Goal: Task Accomplishment & Management: Use online tool/utility

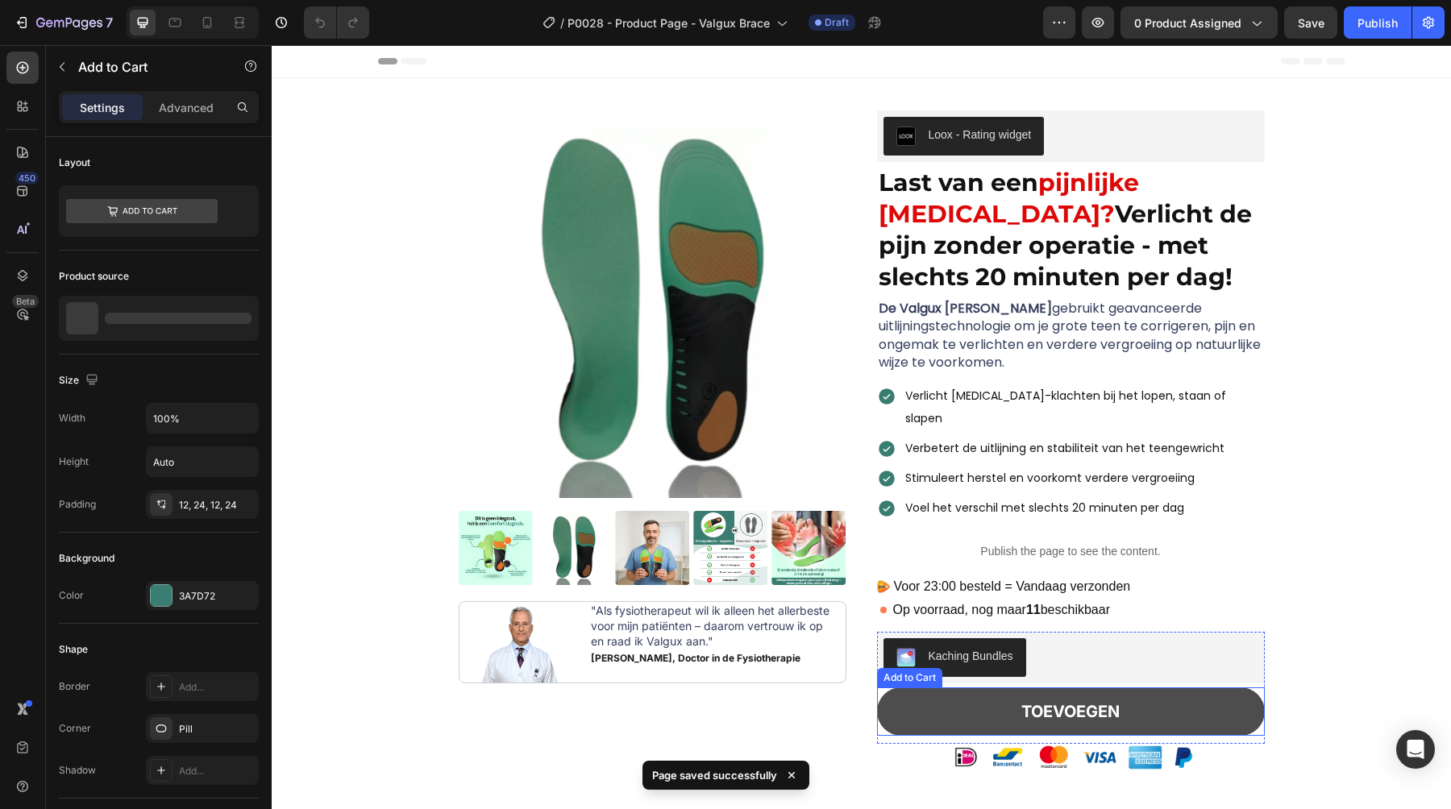
click at [912, 696] on button "TOEVOEGEN" at bounding box center [1071, 712] width 388 height 48
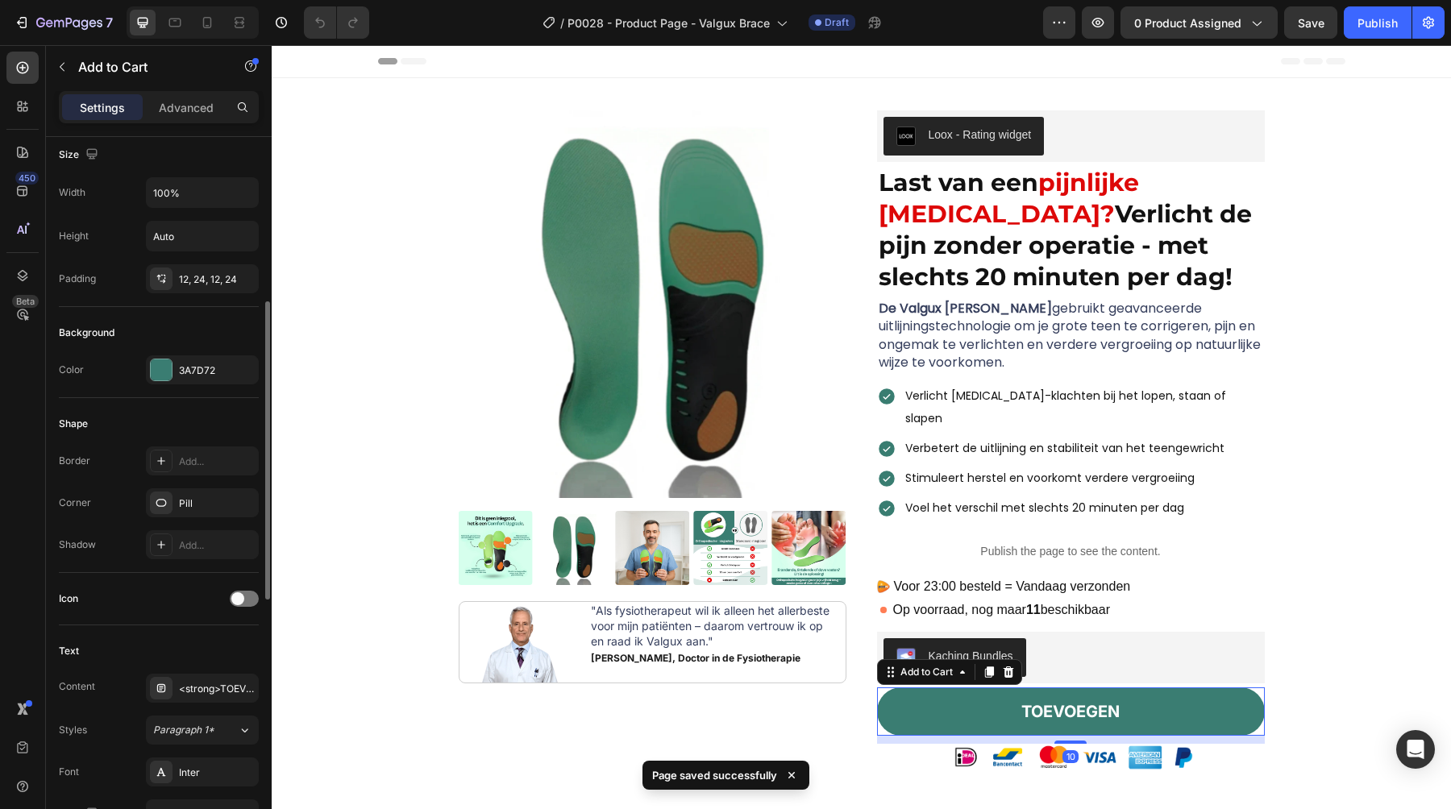
scroll to position [299, 0]
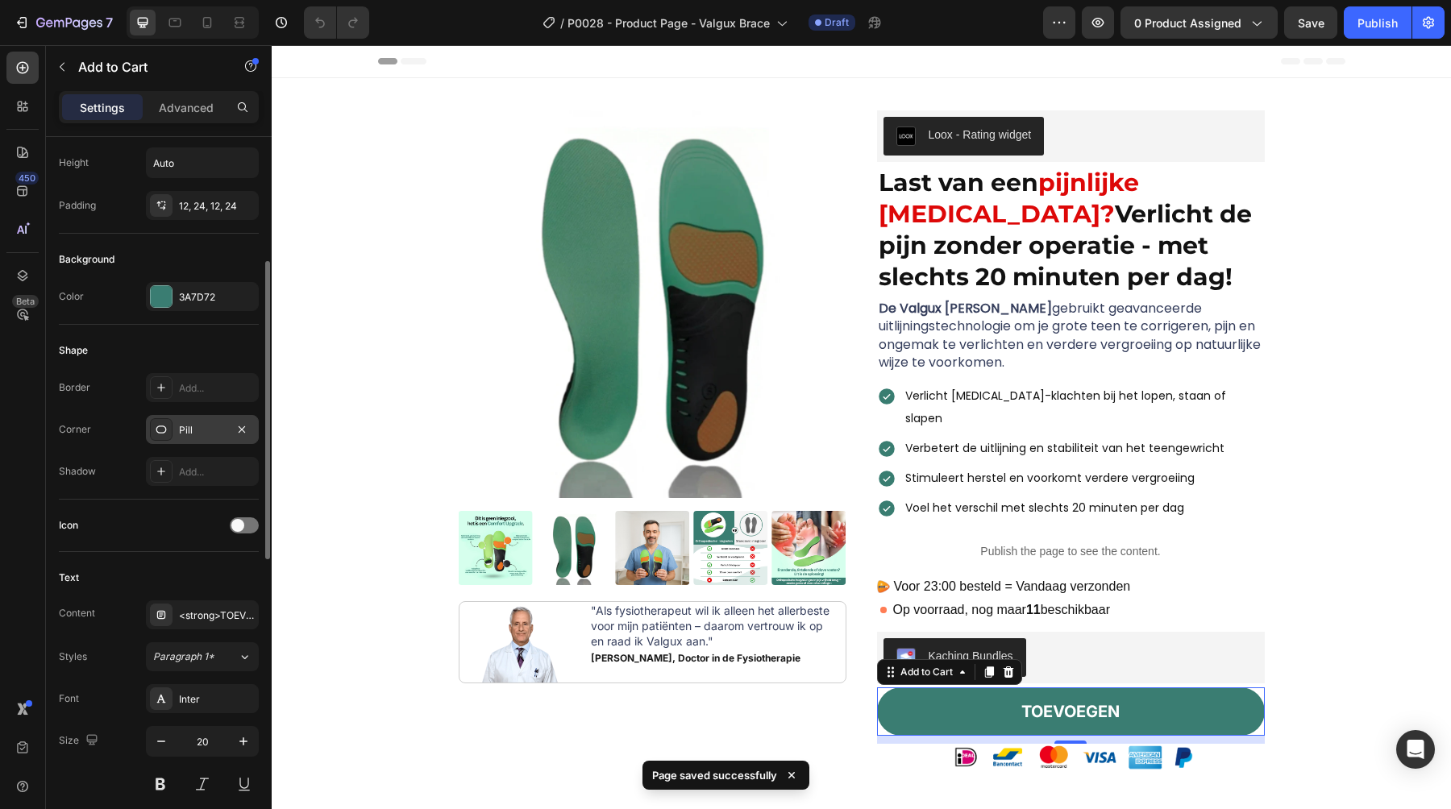
click at [188, 436] on div "Pill" at bounding box center [202, 430] width 47 height 15
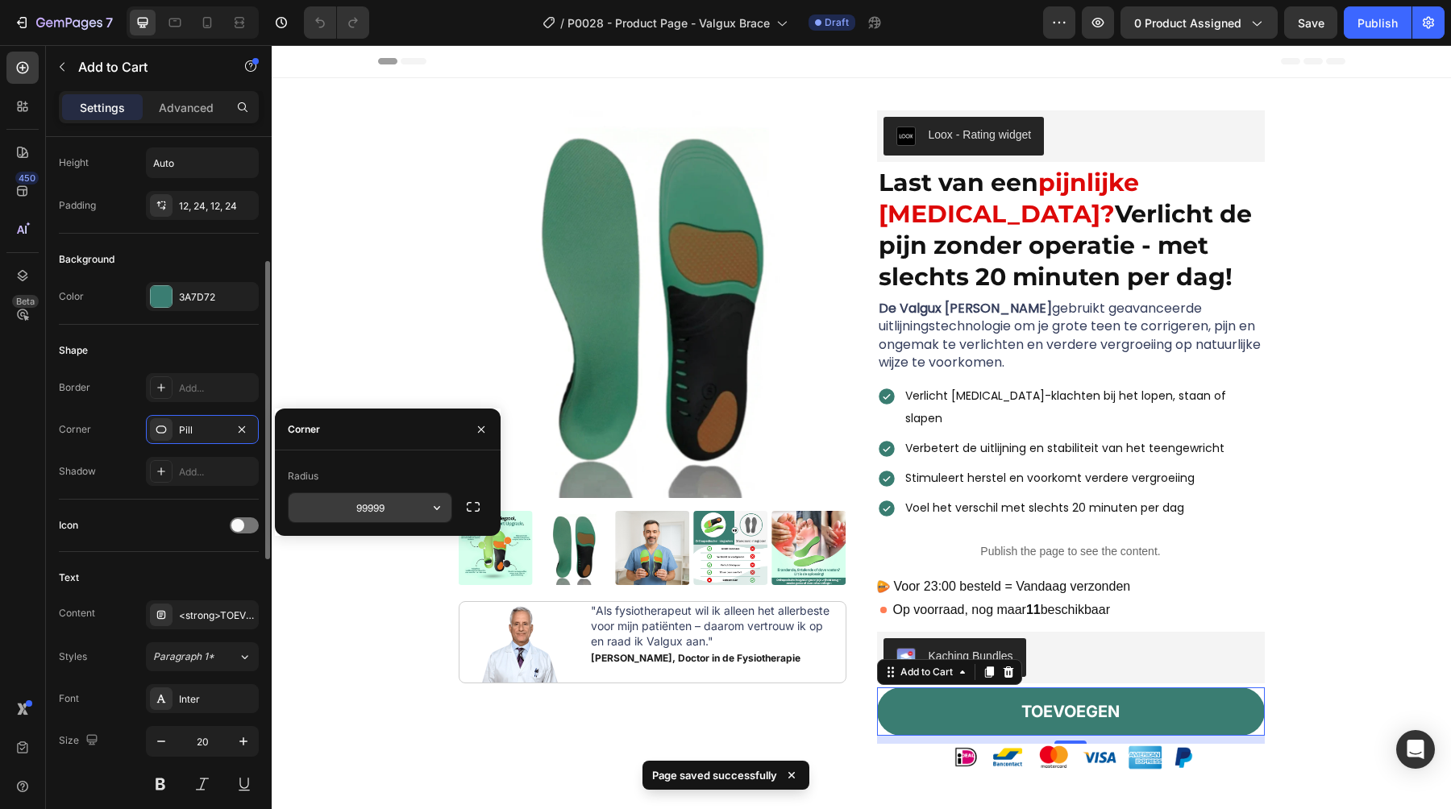
click at [356, 518] on input "99999" at bounding box center [370, 507] width 163 height 29
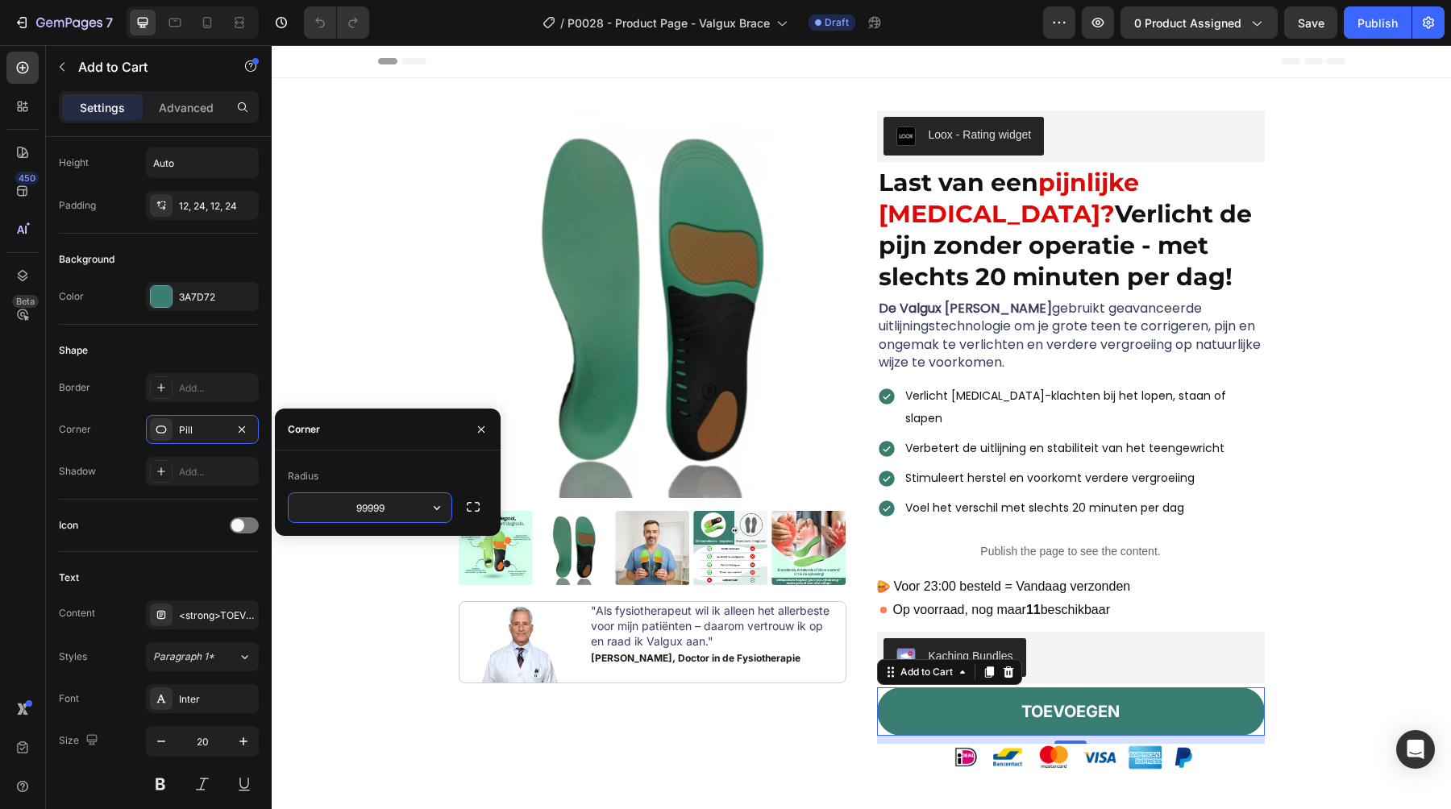
click at [356, 518] on input "99999" at bounding box center [370, 507] width 163 height 29
type input "7"
drag, startPoint x: 362, startPoint y: 480, endPoint x: 338, endPoint y: 480, distance: 24.2
click at [362, 480] on div "Radius" at bounding box center [388, 477] width 200 height 26
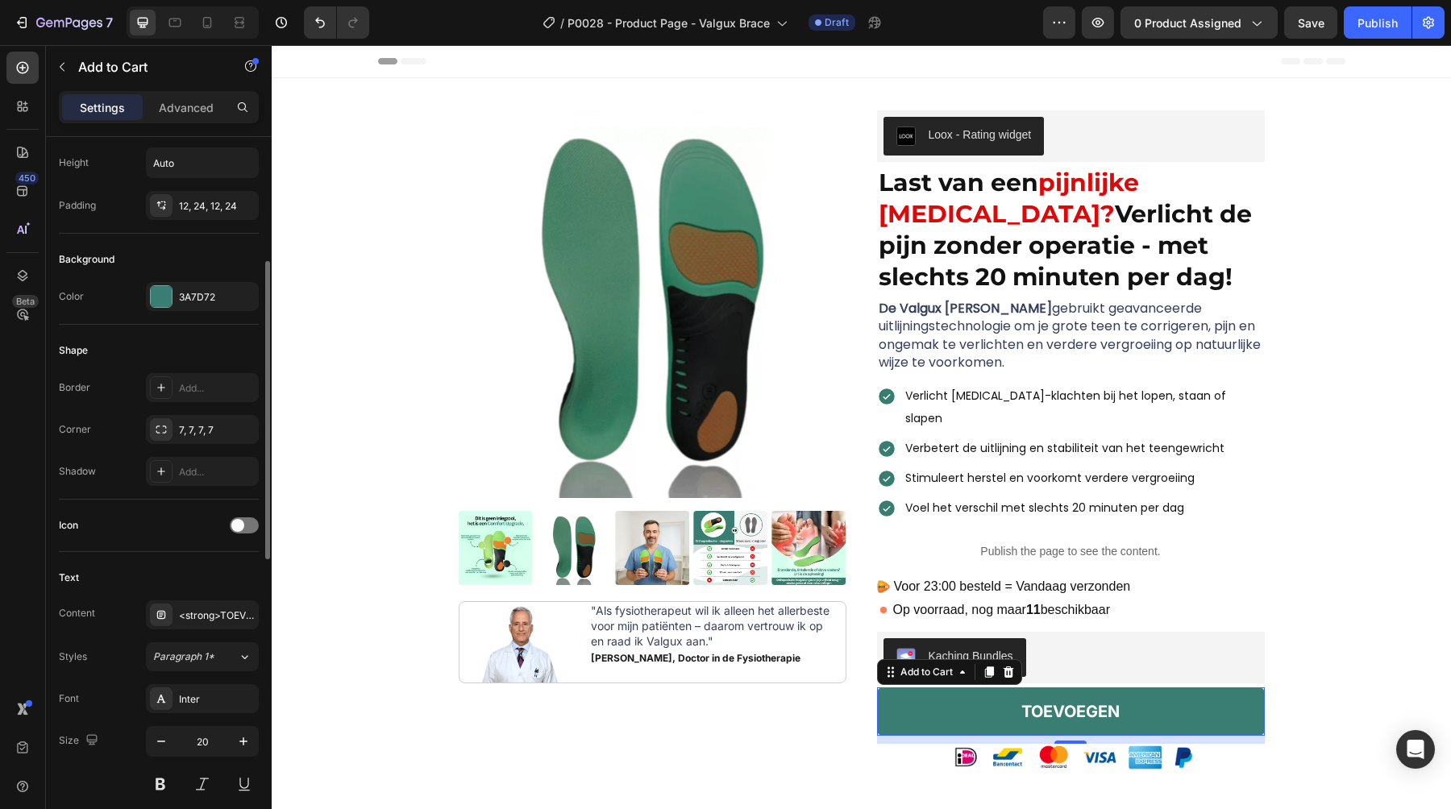
click at [196, 517] on div "Icon" at bounding box center [159, 526] width 200 height 26
click at [206, 17] on icon at bounding box center [207, 22] width 9 height 11
type input "18"
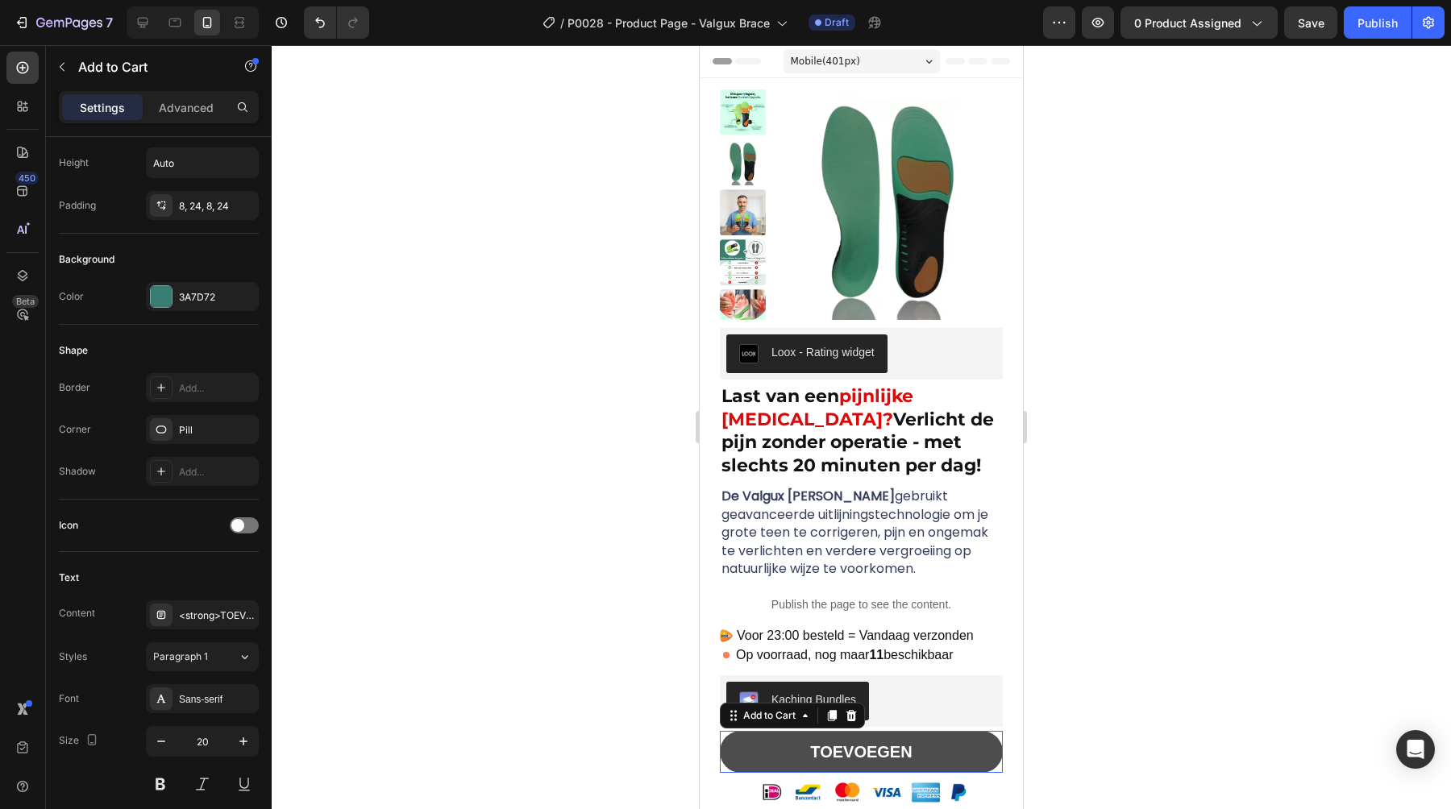
click at [916, 749] on button "TOEVOEGEN" at bounding box center [861, 752] width 283 height 42
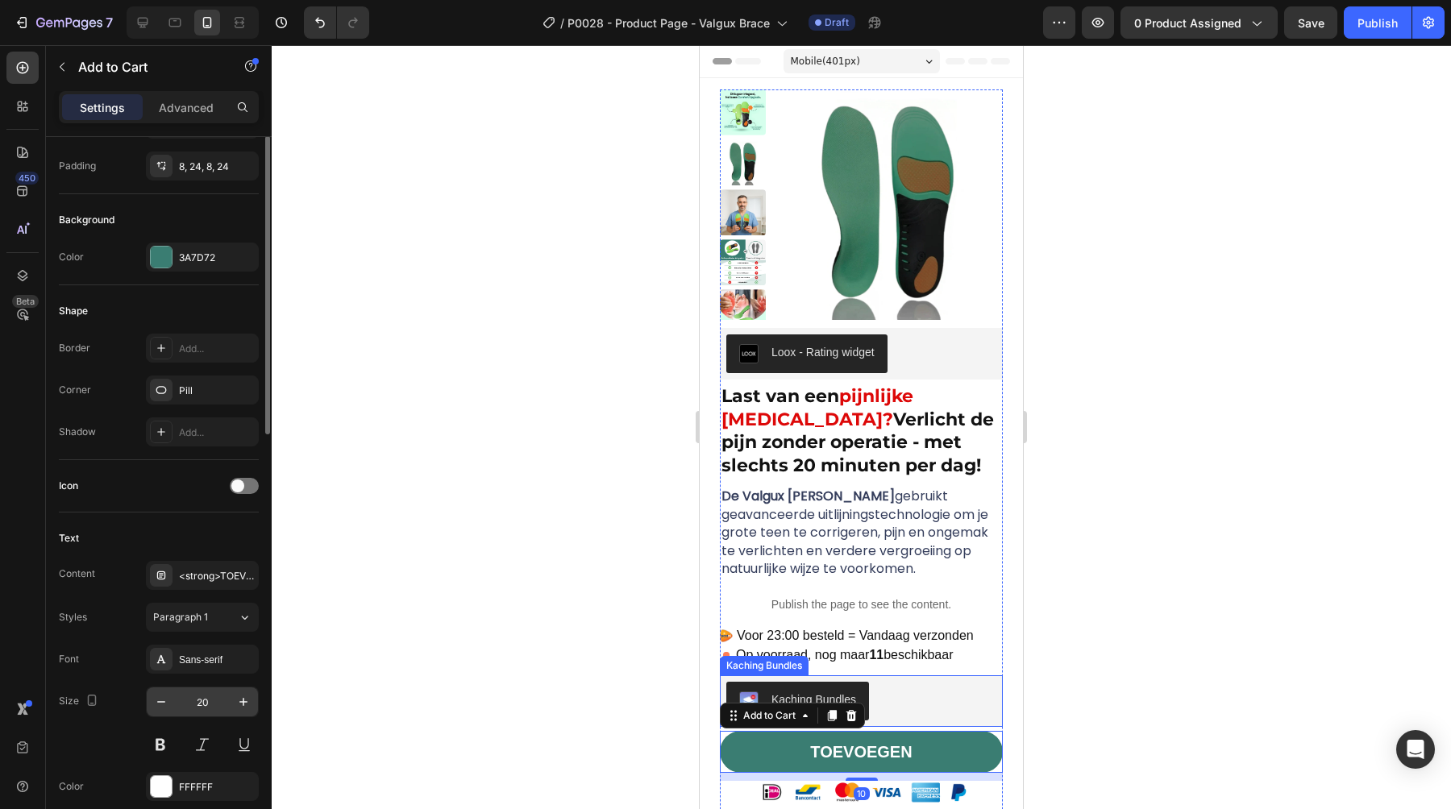
scroll to position [230, 0]
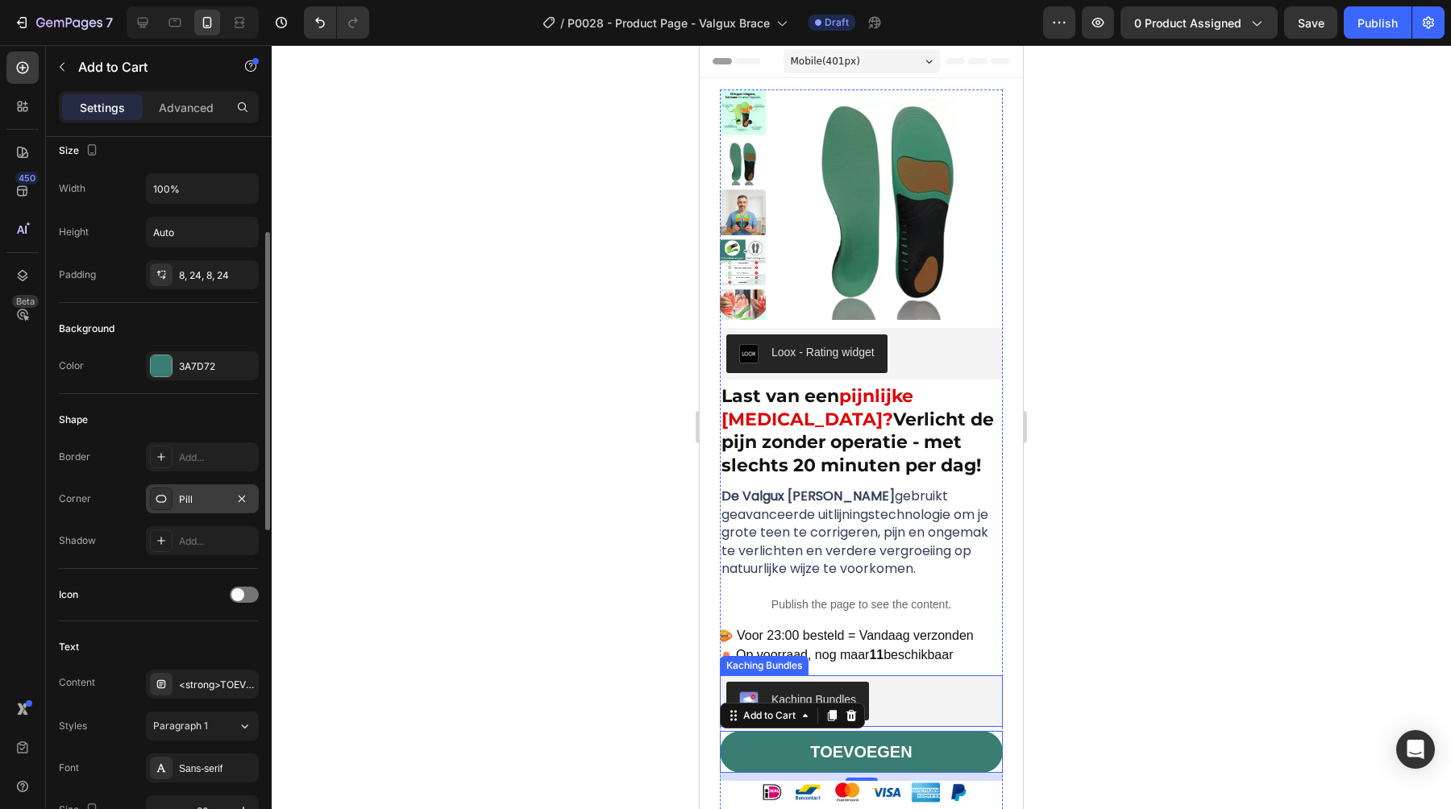
click at [193, 495] on div "Pill" at bounding box center [202, 500] width 47 height 15
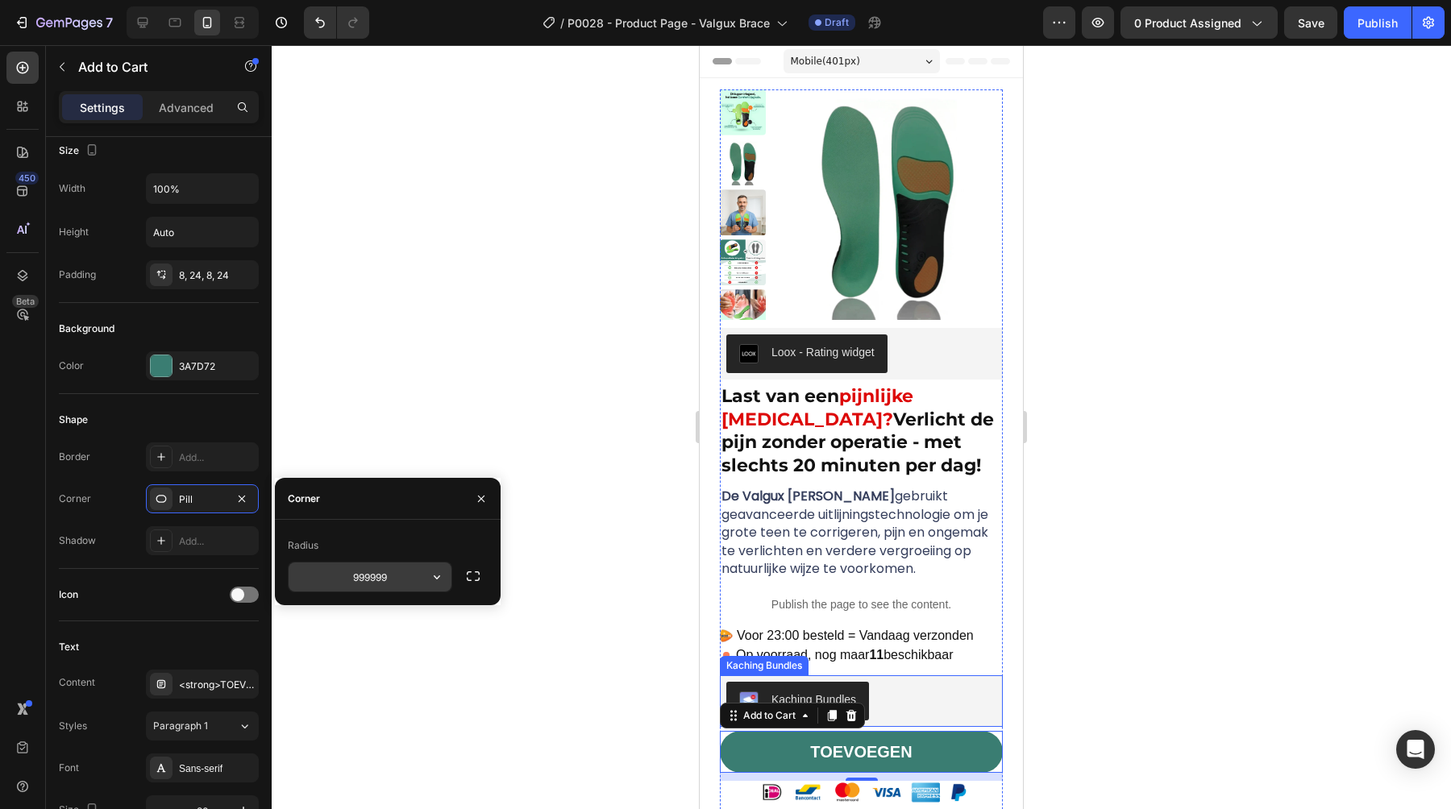
click at [374, 580] on input "999999" at bounding box center [370, 577] width 163 height 29
type input "7"
click at [368, 542] on div "Radius" at bounding box center [388, 546] width 200 height 26
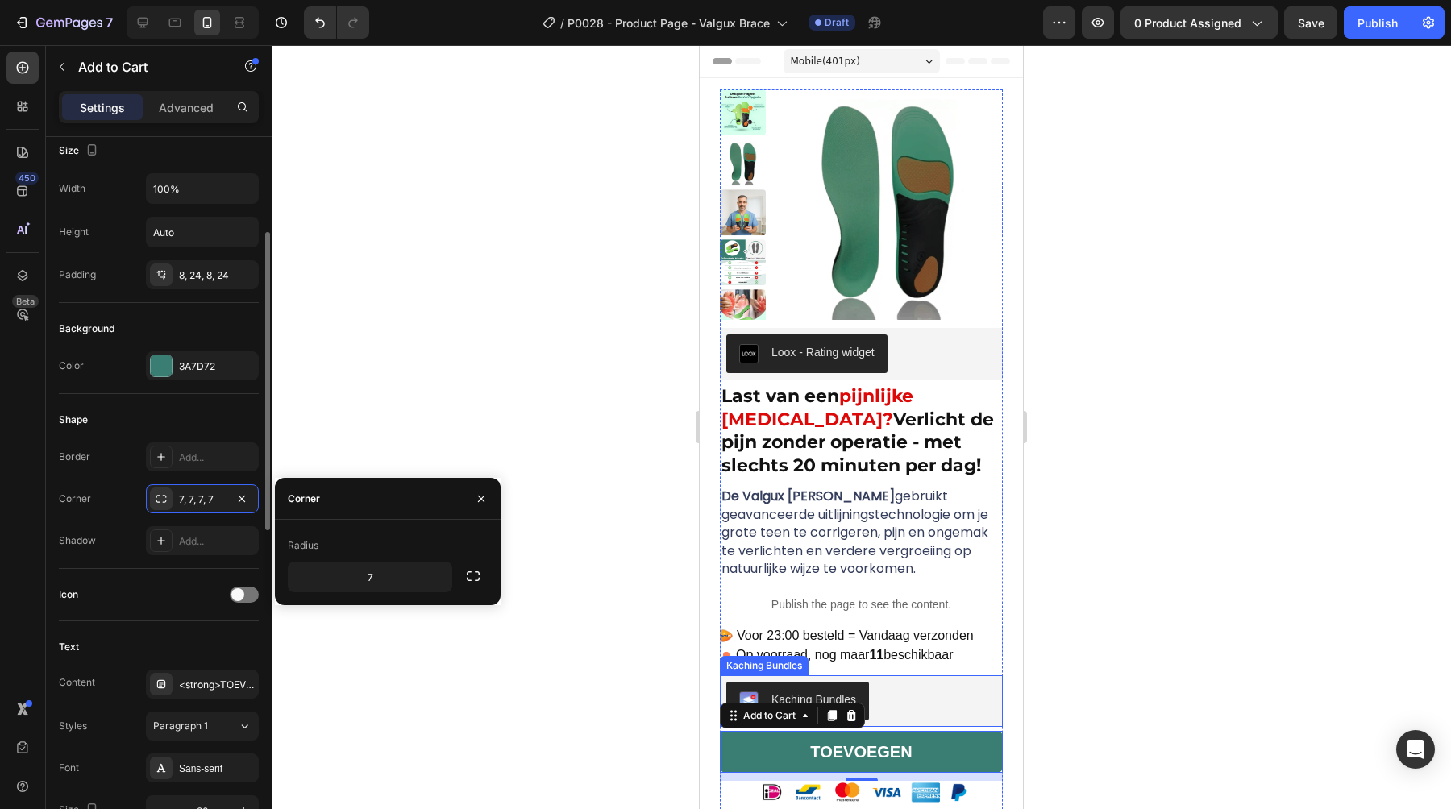
click at [153, 578] on div "Icon" at bounding box center [159, 595] width 200 height 52
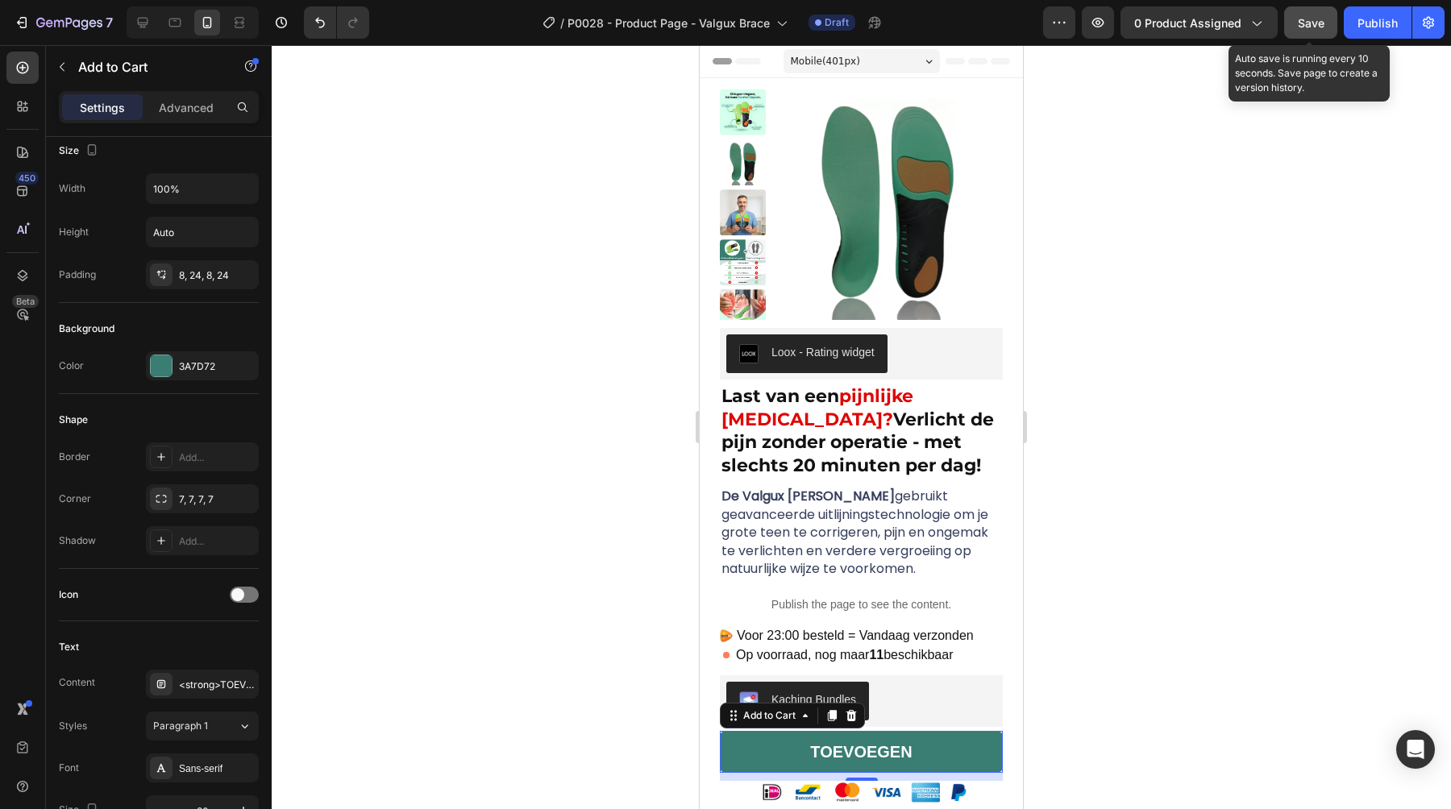
click at [1322, 24] on span "Save" at bounding box center [1311, 23] width 27 height 14
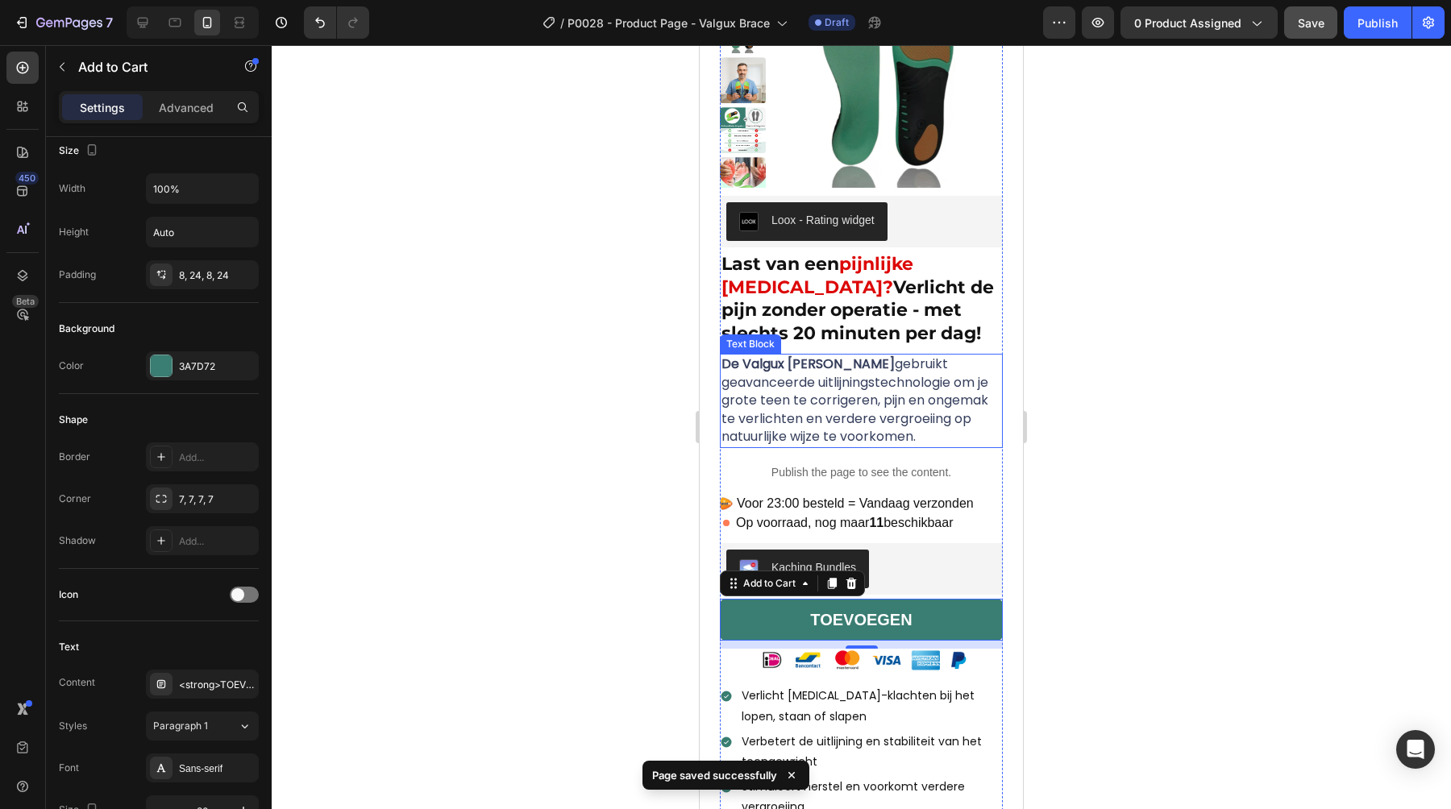
scroll to position [154, 0]
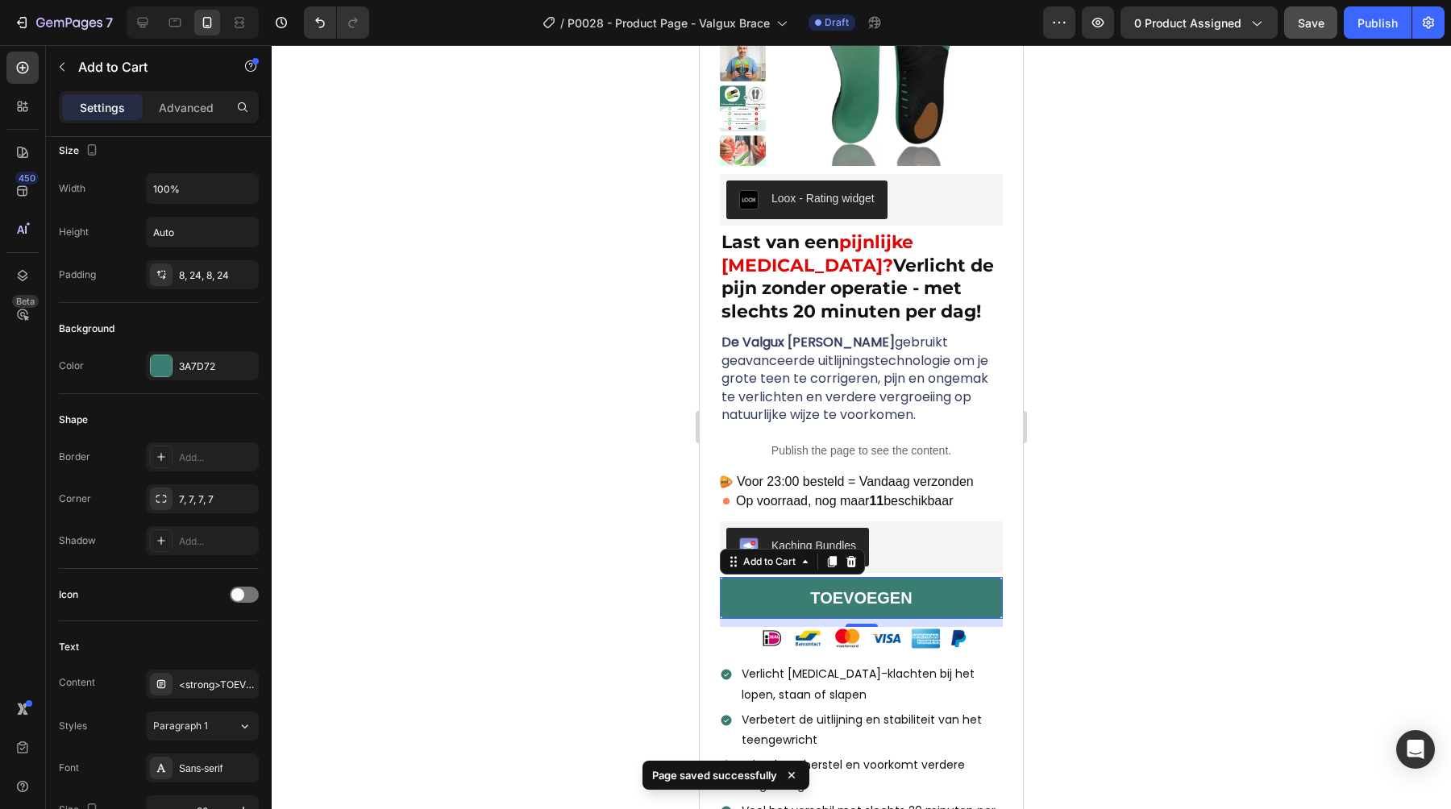
click at [1178, 286] on div at bounding box center [861, 427] width 1179 height 764
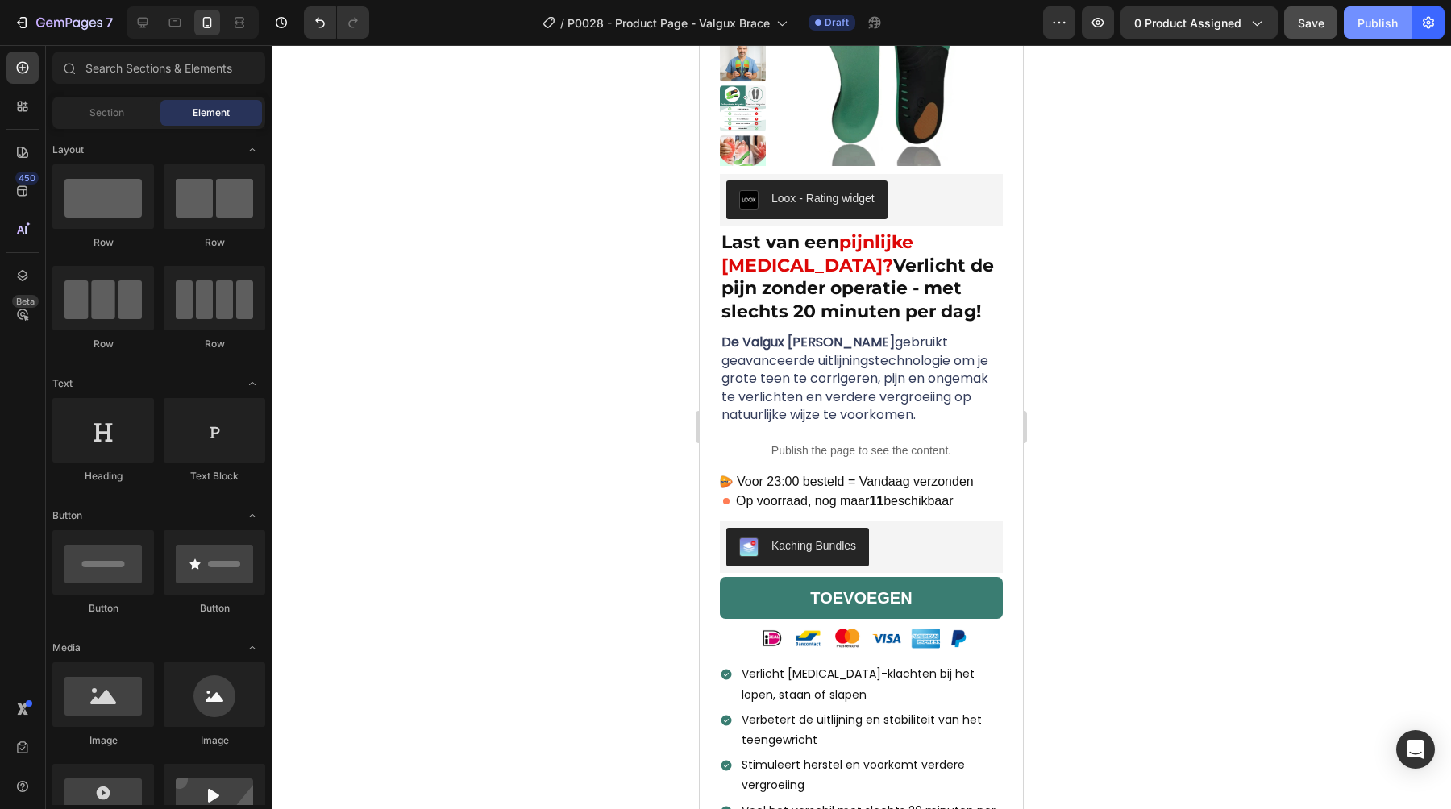
click at [1362, 24] on div "Publish" at bounding box center [1378, 23] width 40 height 17
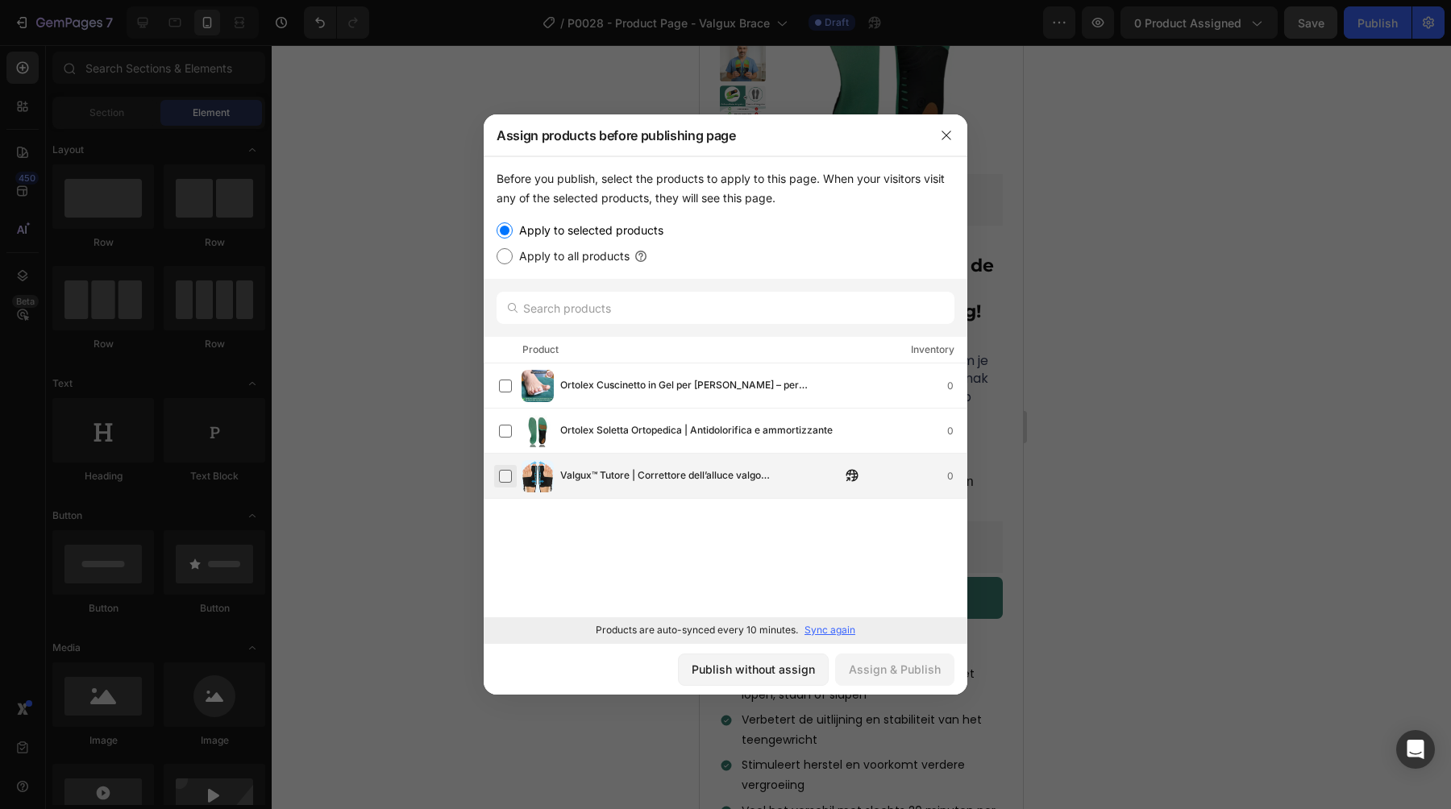
click at [503, 479] on label at bounding box center [505, 476] width 13 height 13
click at [874, 671] on div "Assign & Publish" at bounding box center [895, 669] width 92 height 17
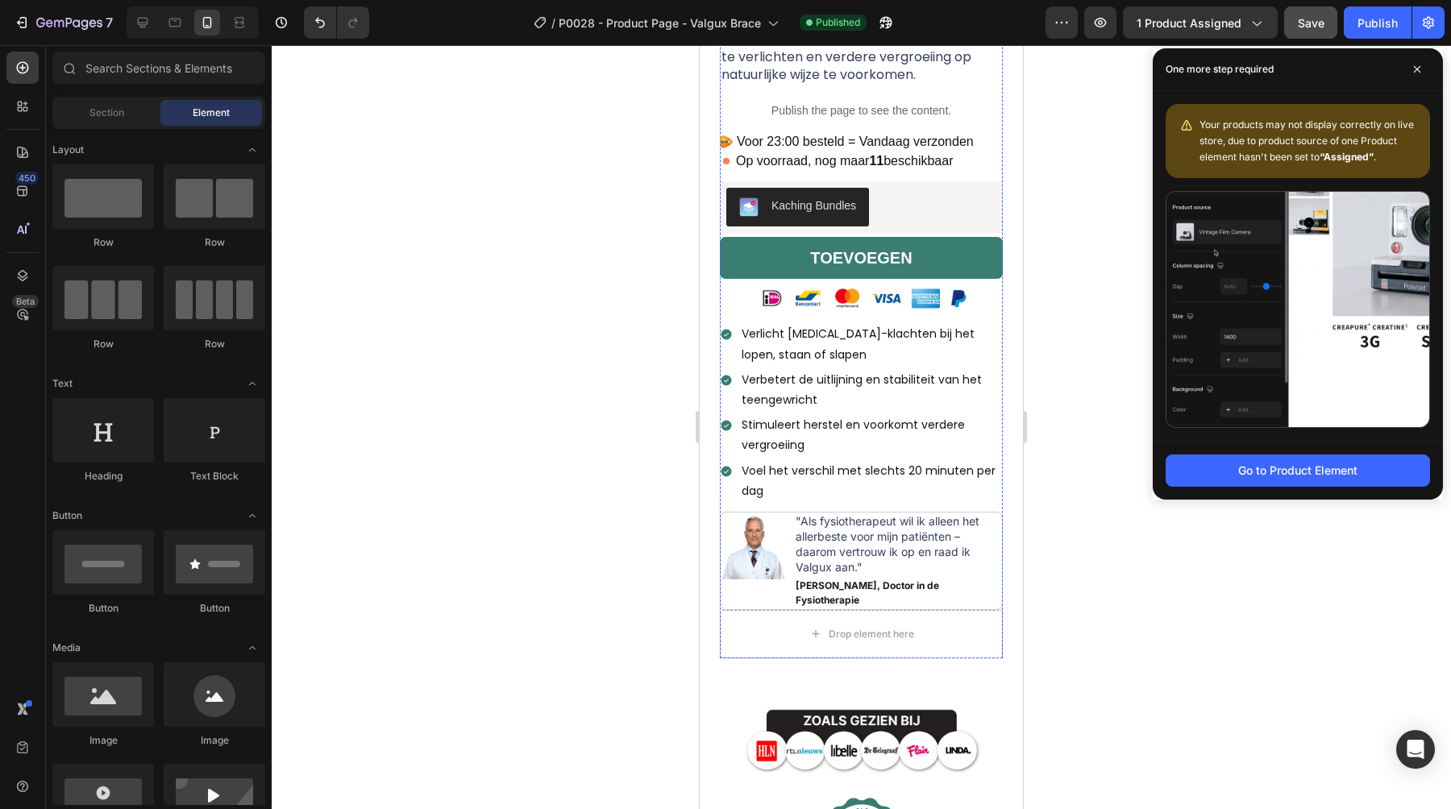
scroll to position [511, 0]
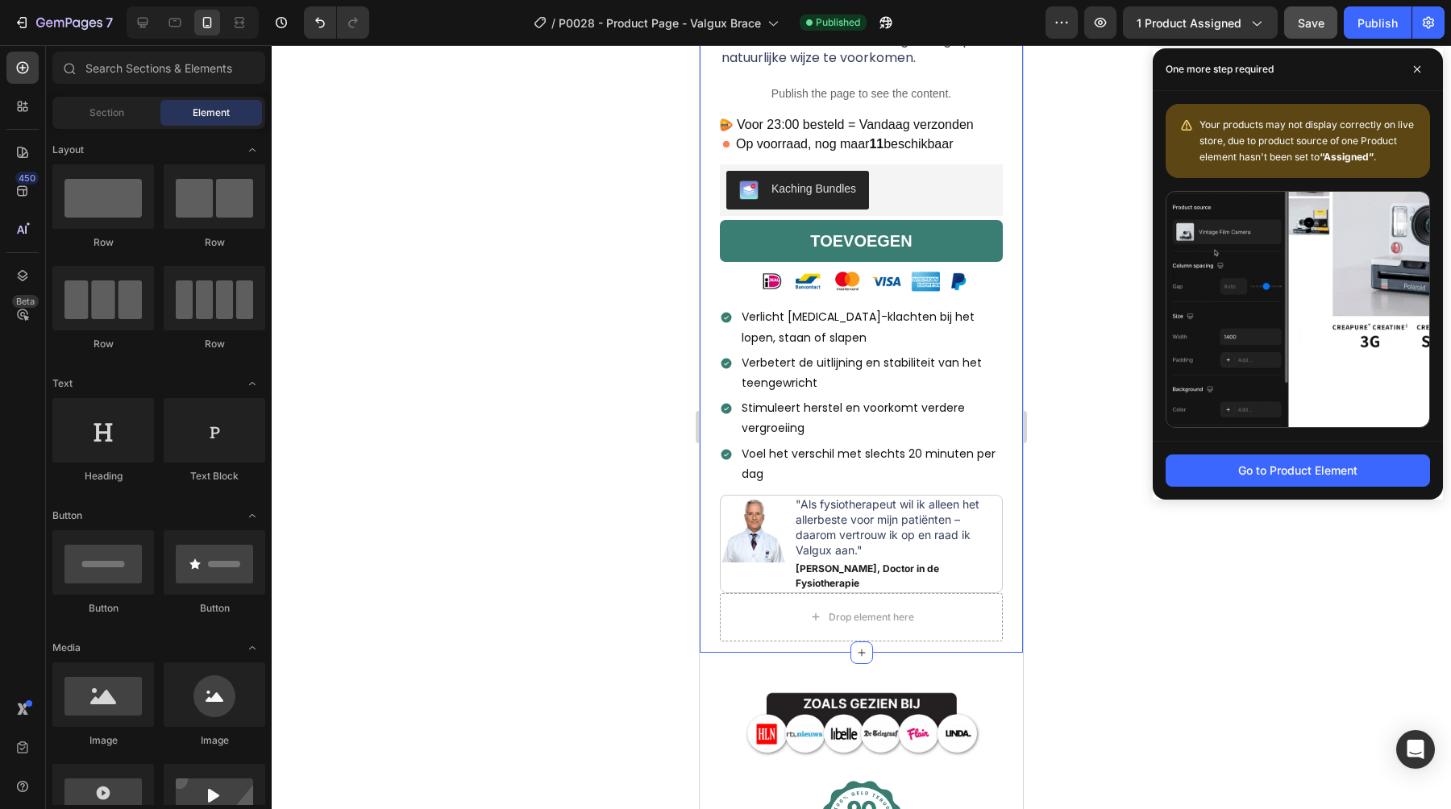
click at [712, 648] on div "Product Images Loox - Rating widget Loox Last van een pijnlijke [MEDICAL_DATA]?…" at bounding box center [861, 110] width 323 height 1086
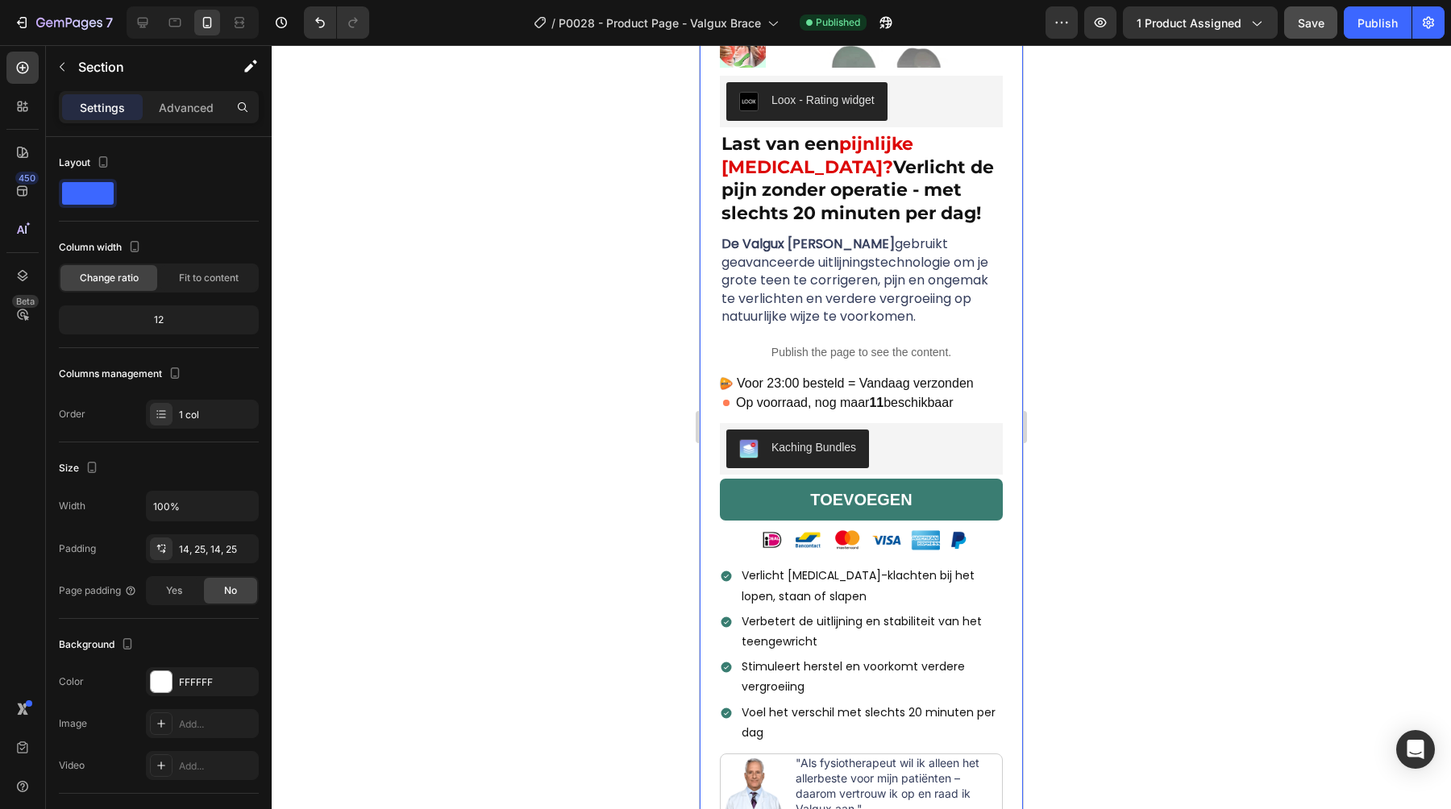
scroll to position [193, 0]
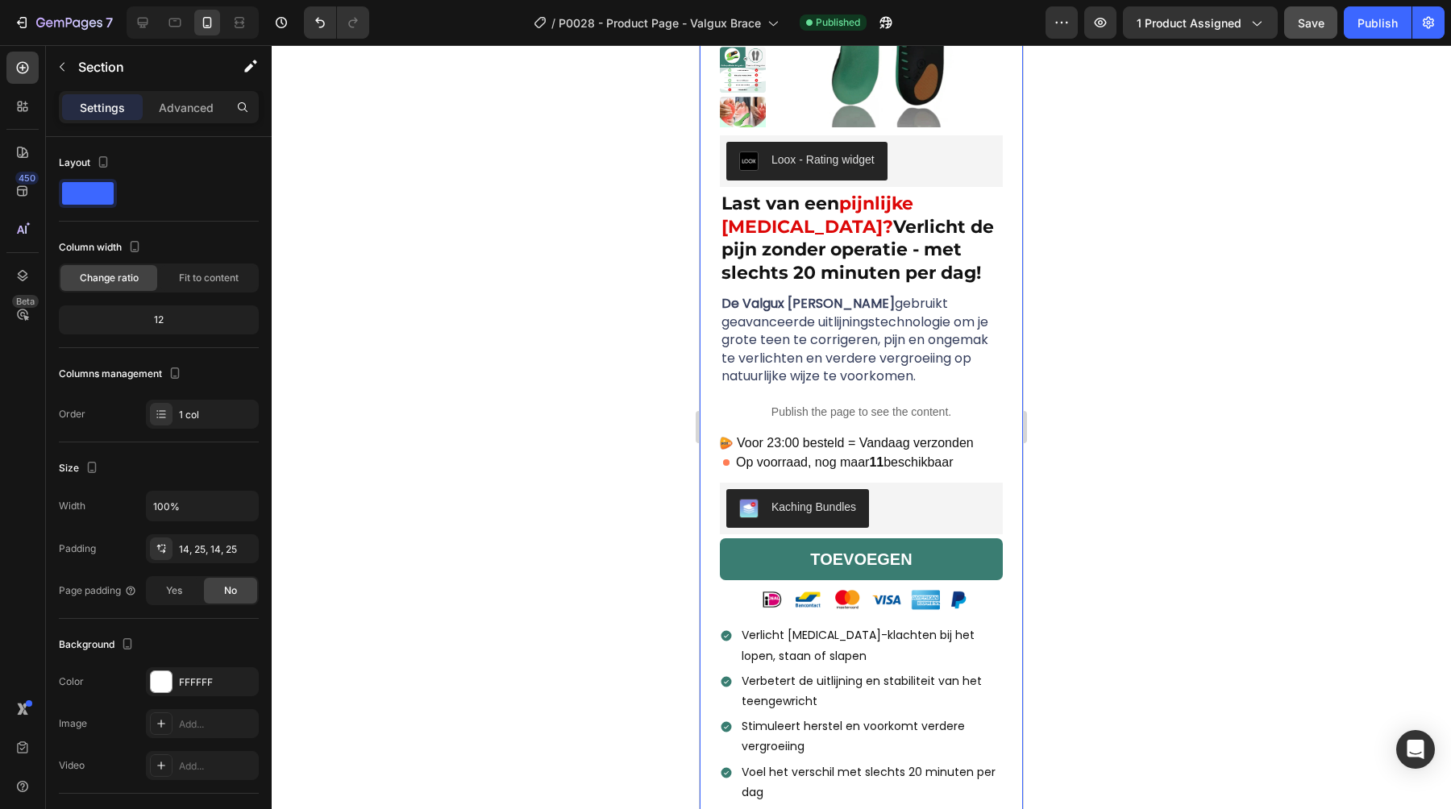
click at [719, 405] on div "Product Images Loox - Rating widget Loox Last van een pijnlijke [MEDICAL_DATA]?…" at bounding box center [861, 429] width 323 height 1086
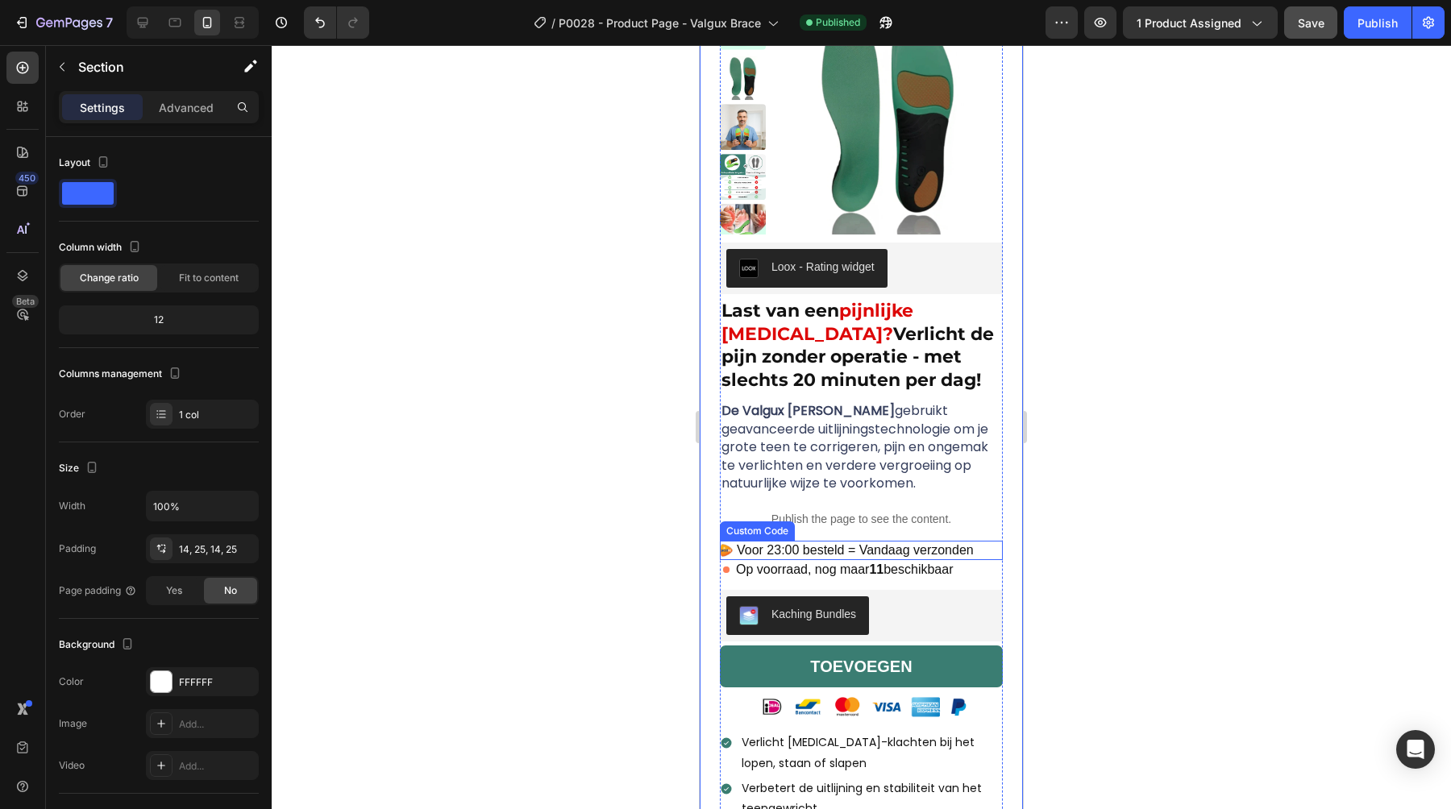
scroll to position [0, 0]
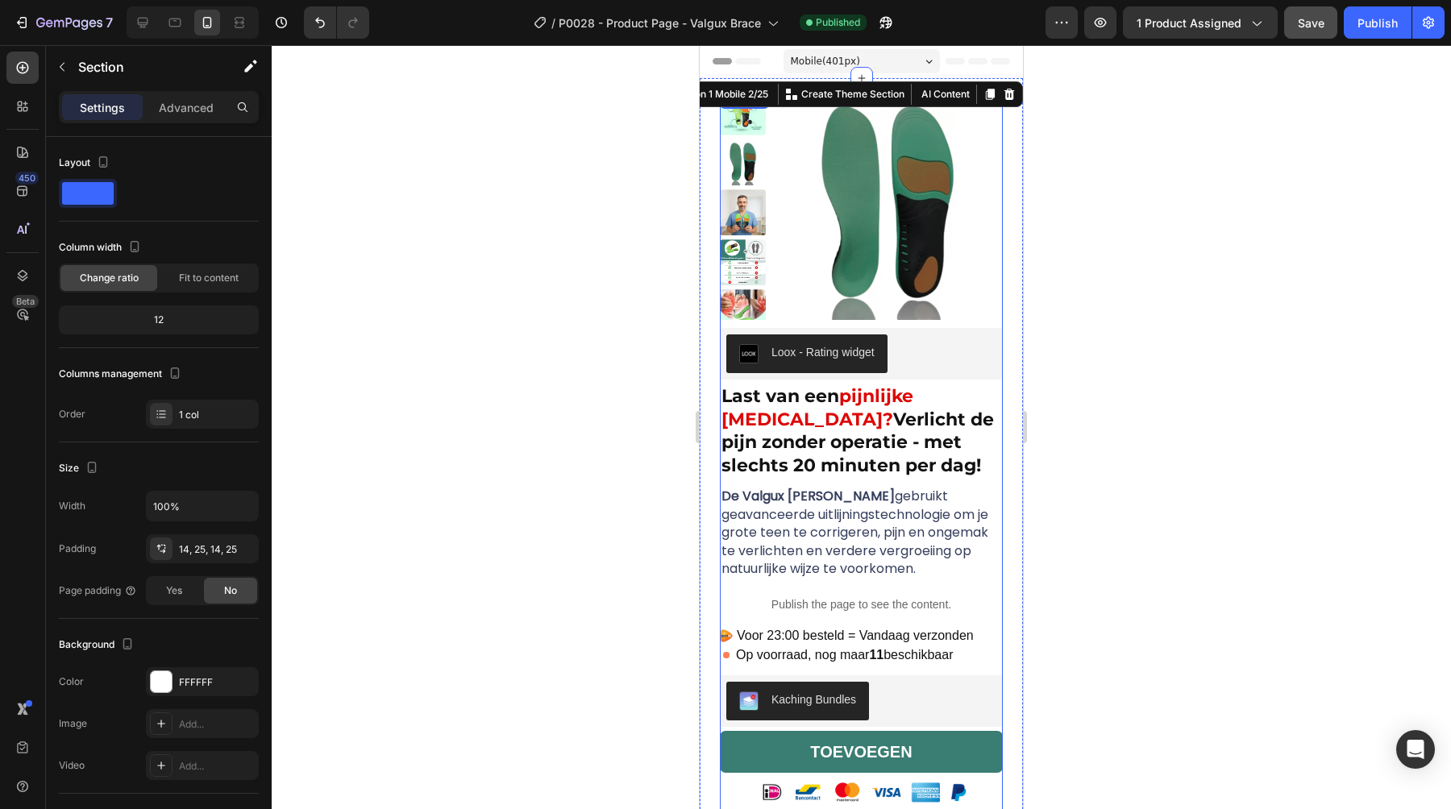
click at [996, 322] on div "Product Images Loox - Rating widget Loox Last van een pijnlijke [MEDICAL_DATA]?…" at bounding box center [861, 596] width 283 height 1015
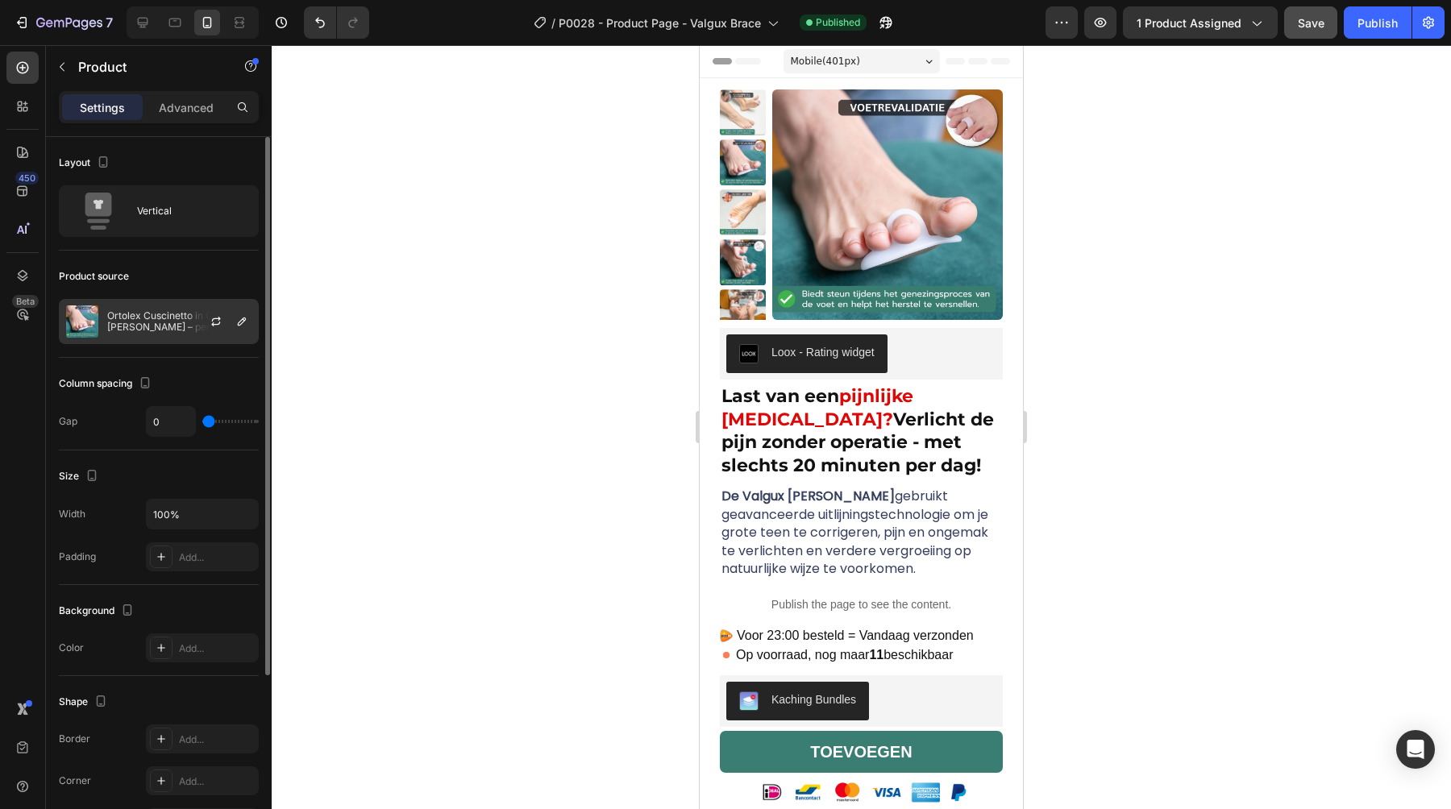
click at [177, 323] on p "Ortolex Cuscinetto in Gel per [PERSON_NAME] – per l’allineamento delle dita e i…" at bounding box center [179, 321] width 144 height 23
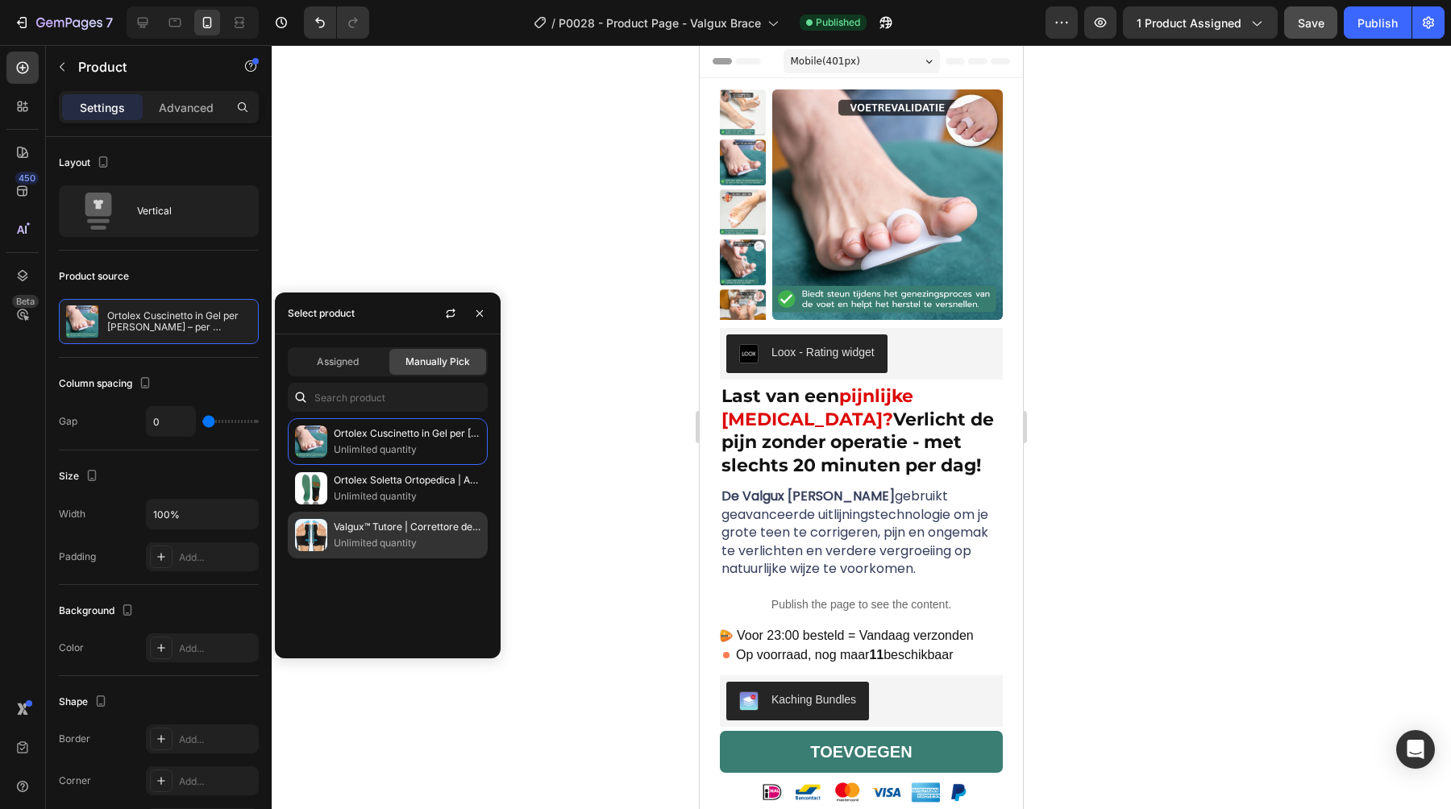
click at [369, 520] on p "Valgux™ Tutore | Correttore dell’alluce valgo ([MEDICAL_DATA])" at bounding box center [407, 527] width 147 height 16
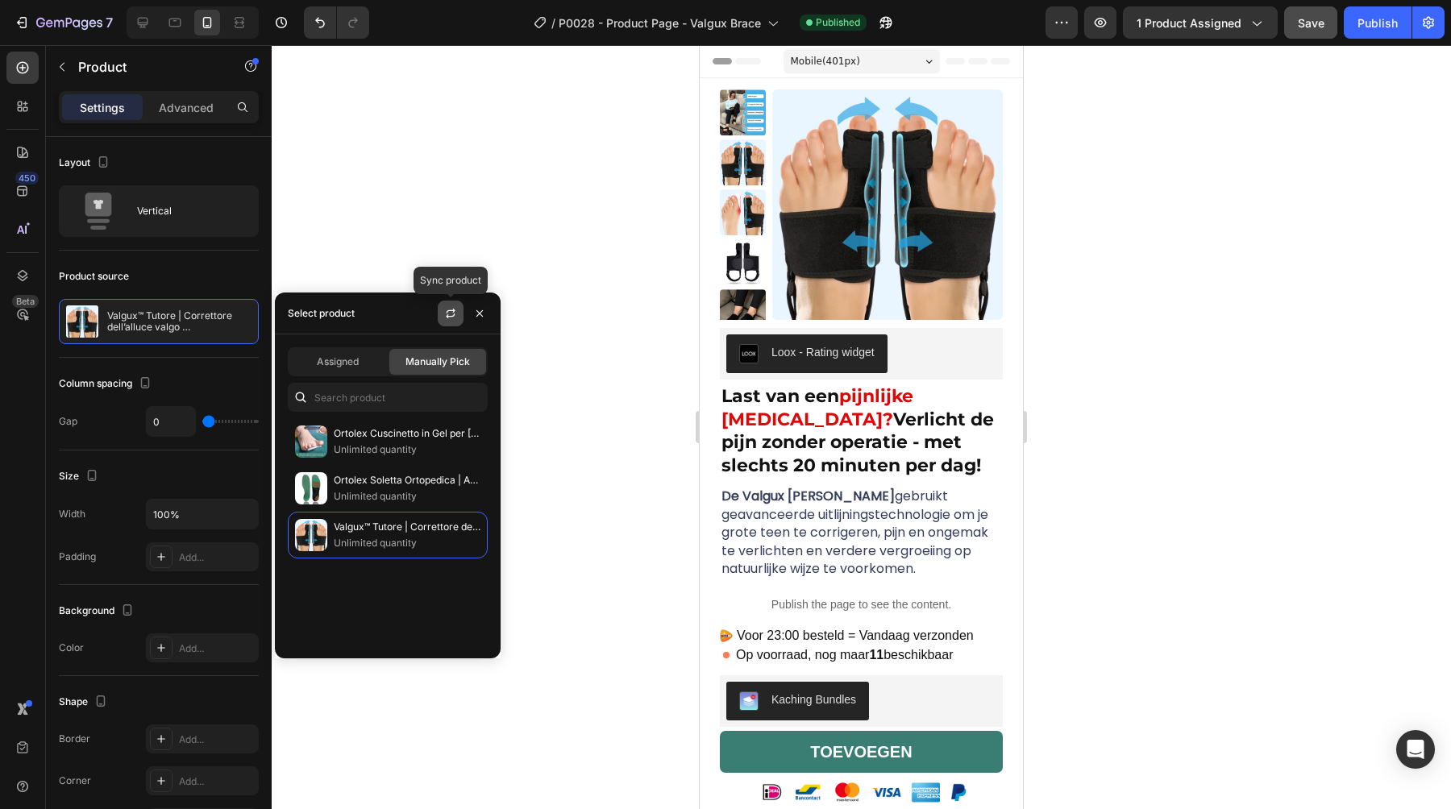
click at [448, 312] on icon "button" at bounding box center [450, 313] width 13 height 13
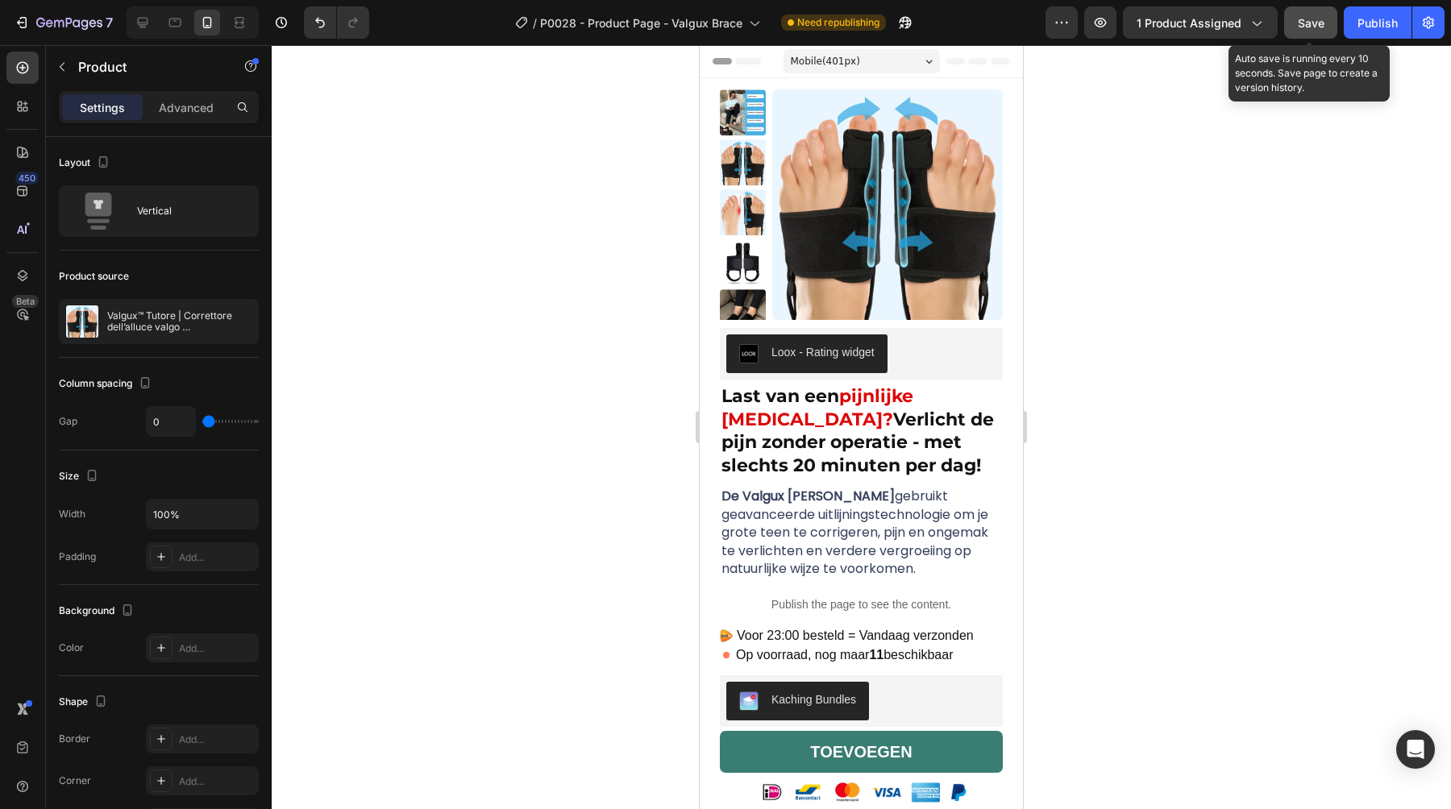
click at [1319, 31] on div "Save" at bounding box center [1311, 23] width 27 height 17
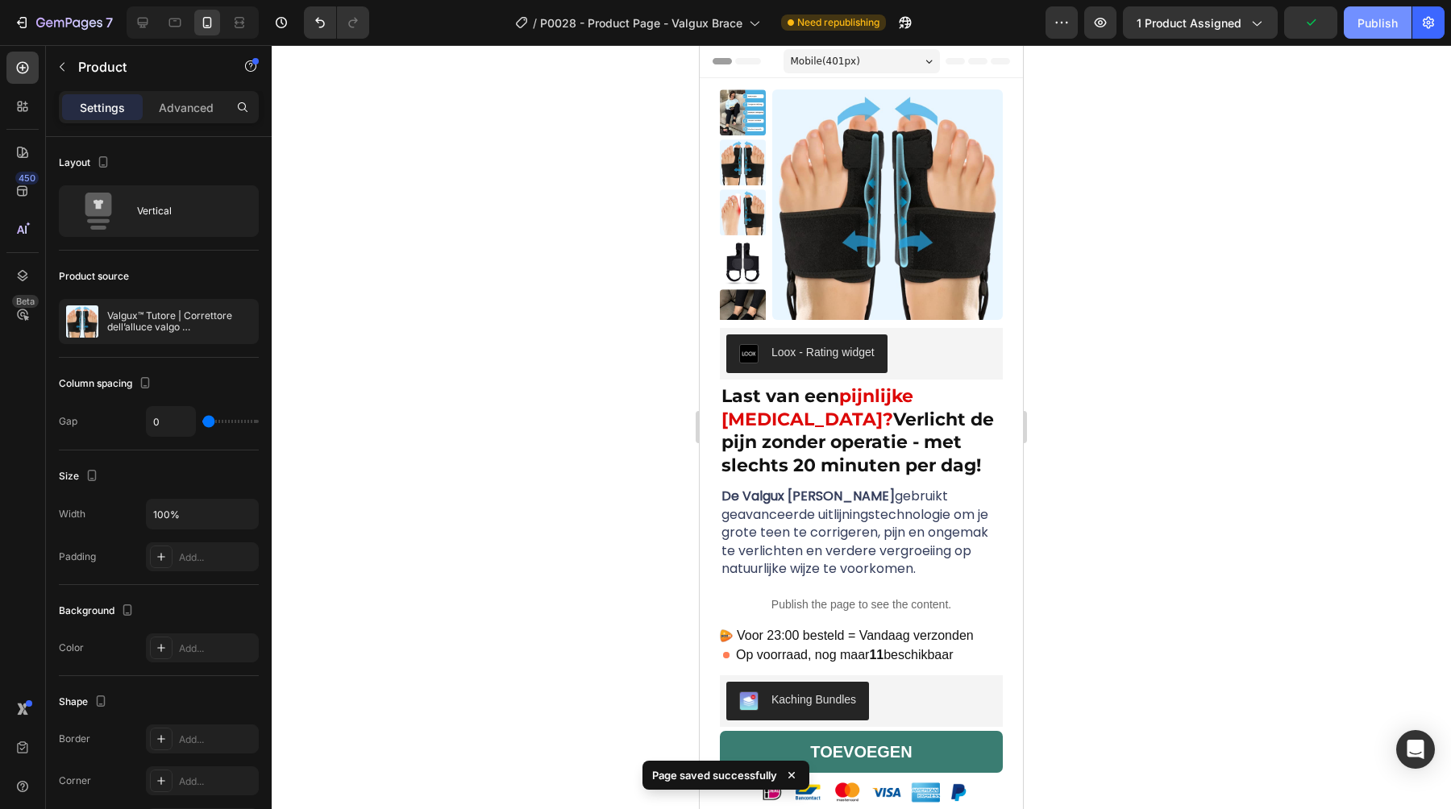
click at [1359, 29] on div "Publish" at bounding box center [1378, 23] width 40 height 17
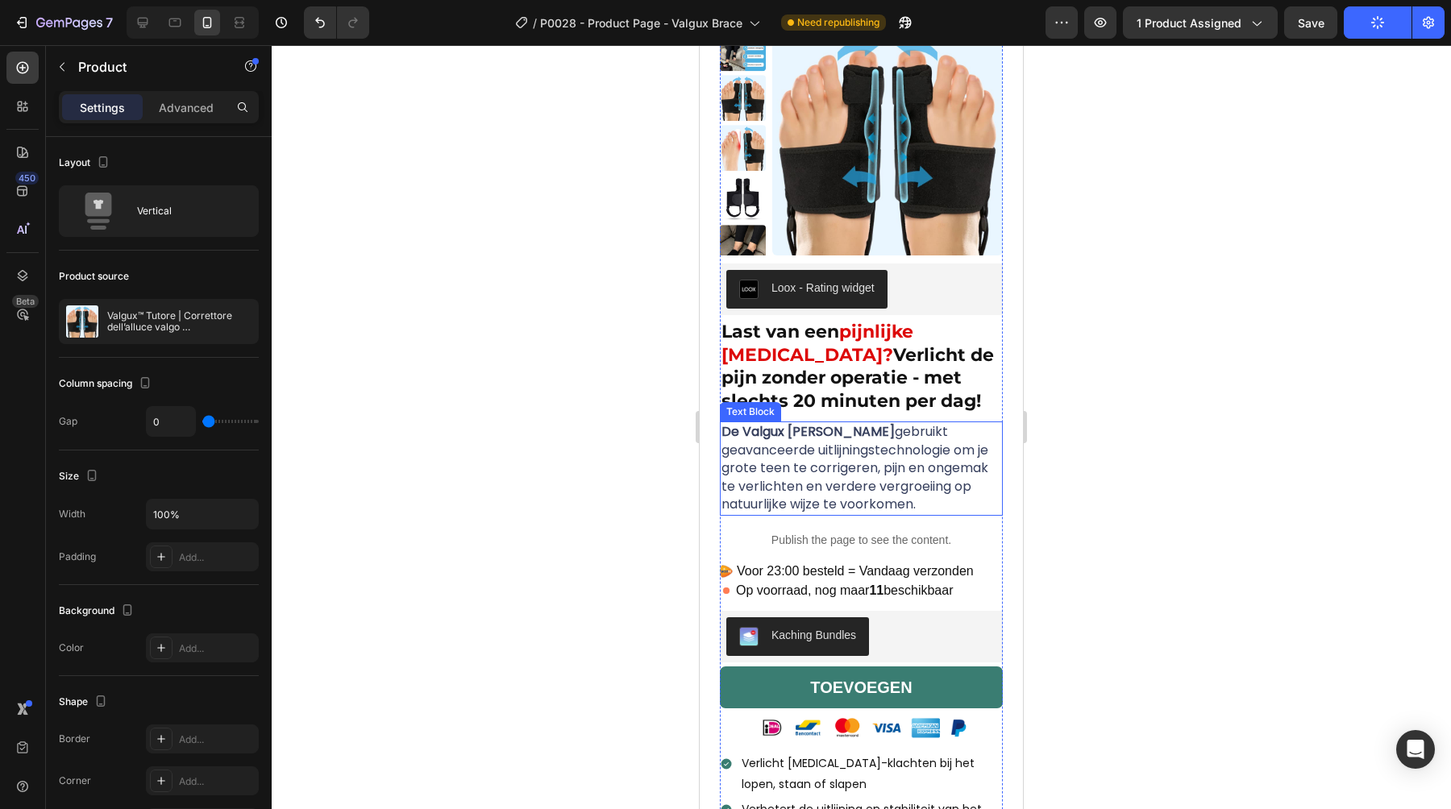
scroll to position [58, 0]
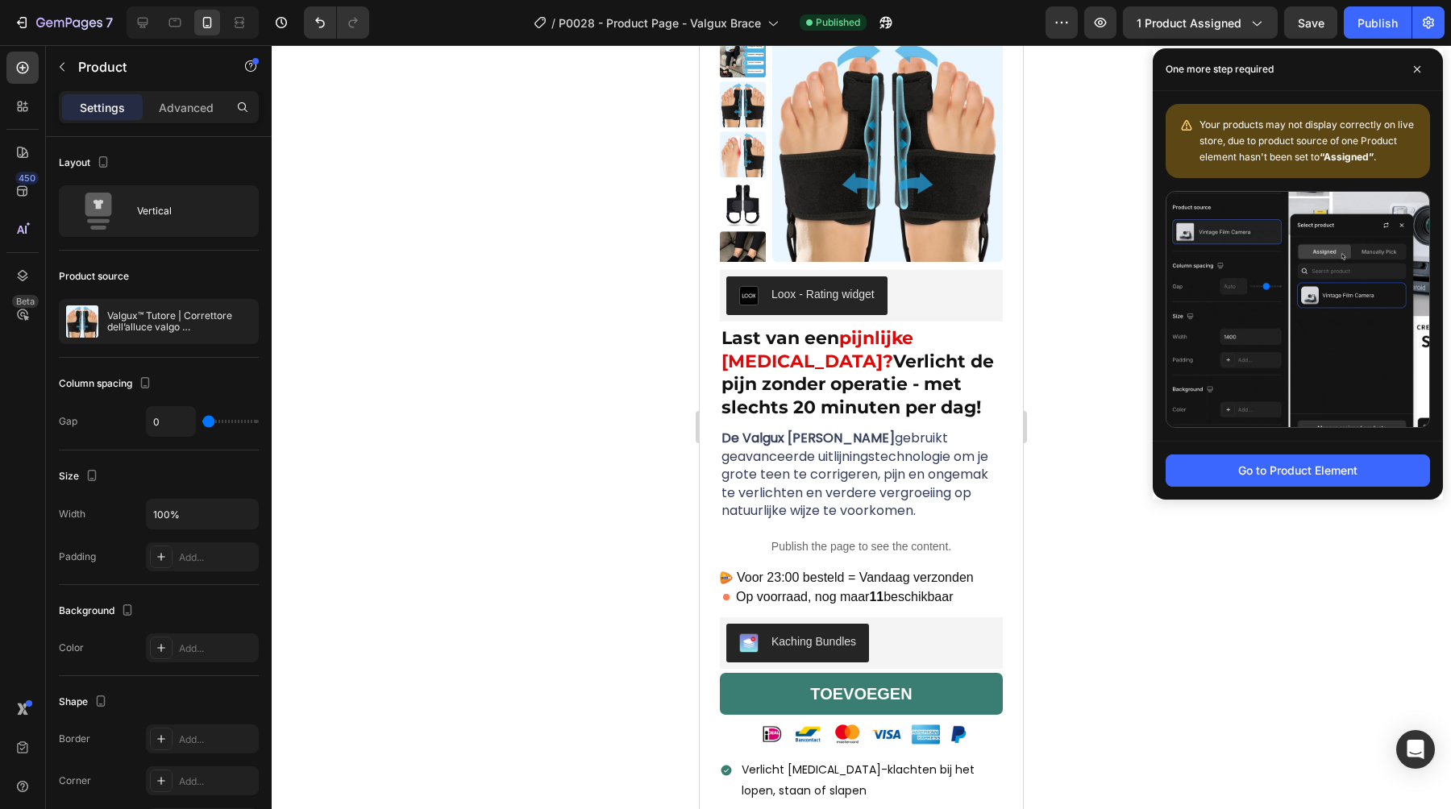
click at [503, 326] on div at bounding box center [861, 427] width 1179 height 764
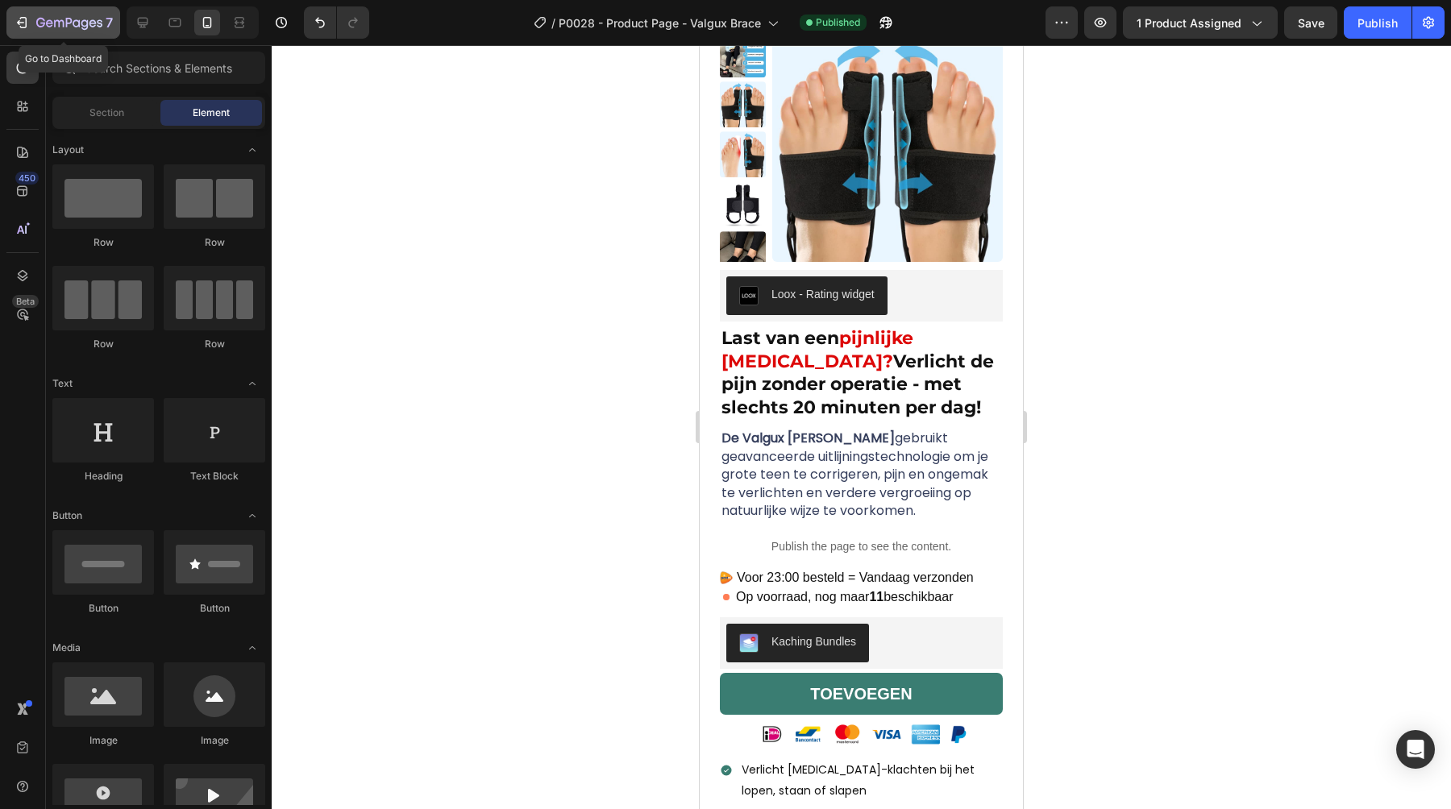
click at [44, 16] on div "7" at bounding box center [74, 22] width 77 height 19
